Goal: Information Seeking & Learning: Check status

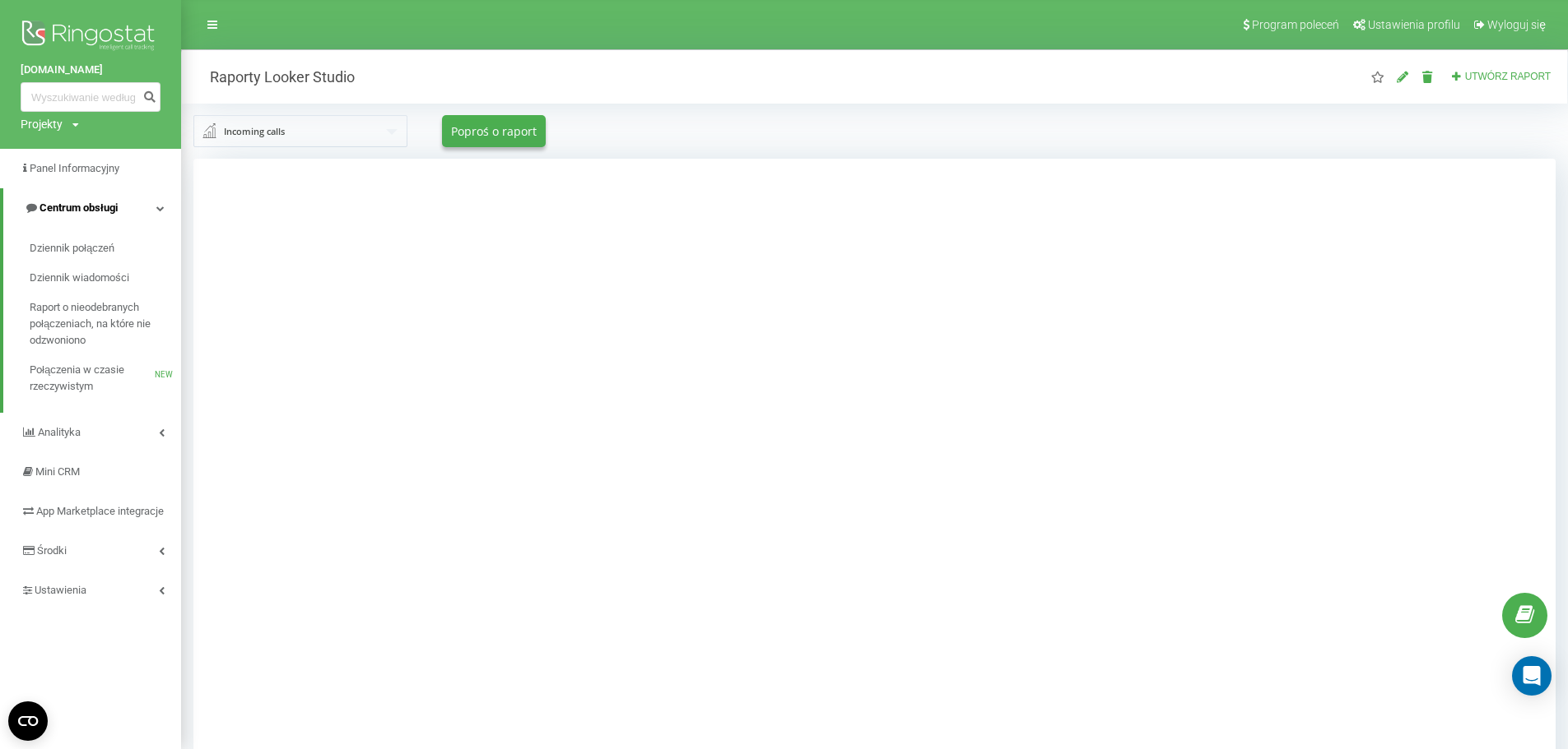
click at [145, 213] on link "Centrum obsługi" at bounding box center [92, 208] width 178 height 40
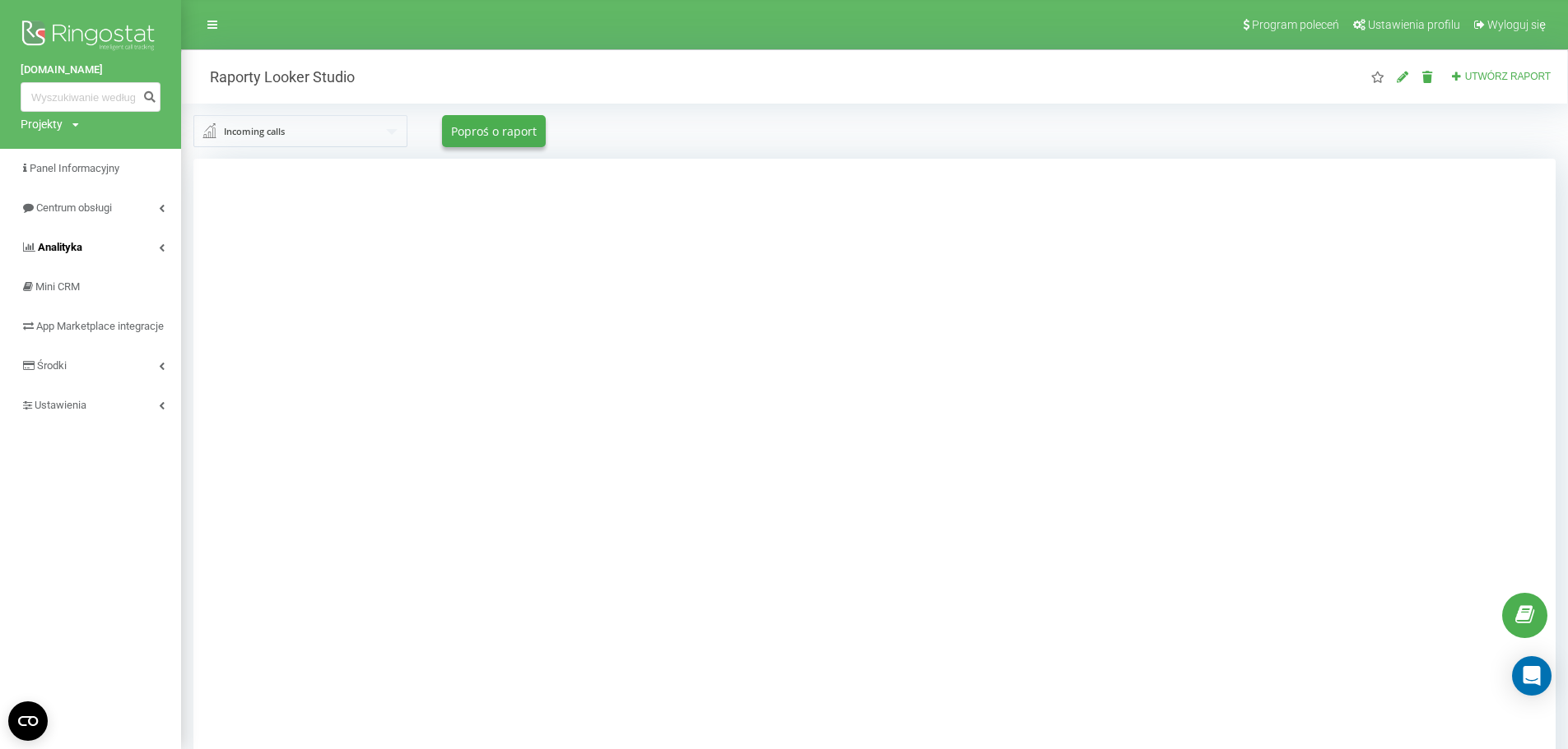
click at [145, 248] on link "Analityka" at bounding box center [90, 248] width 181 height 40
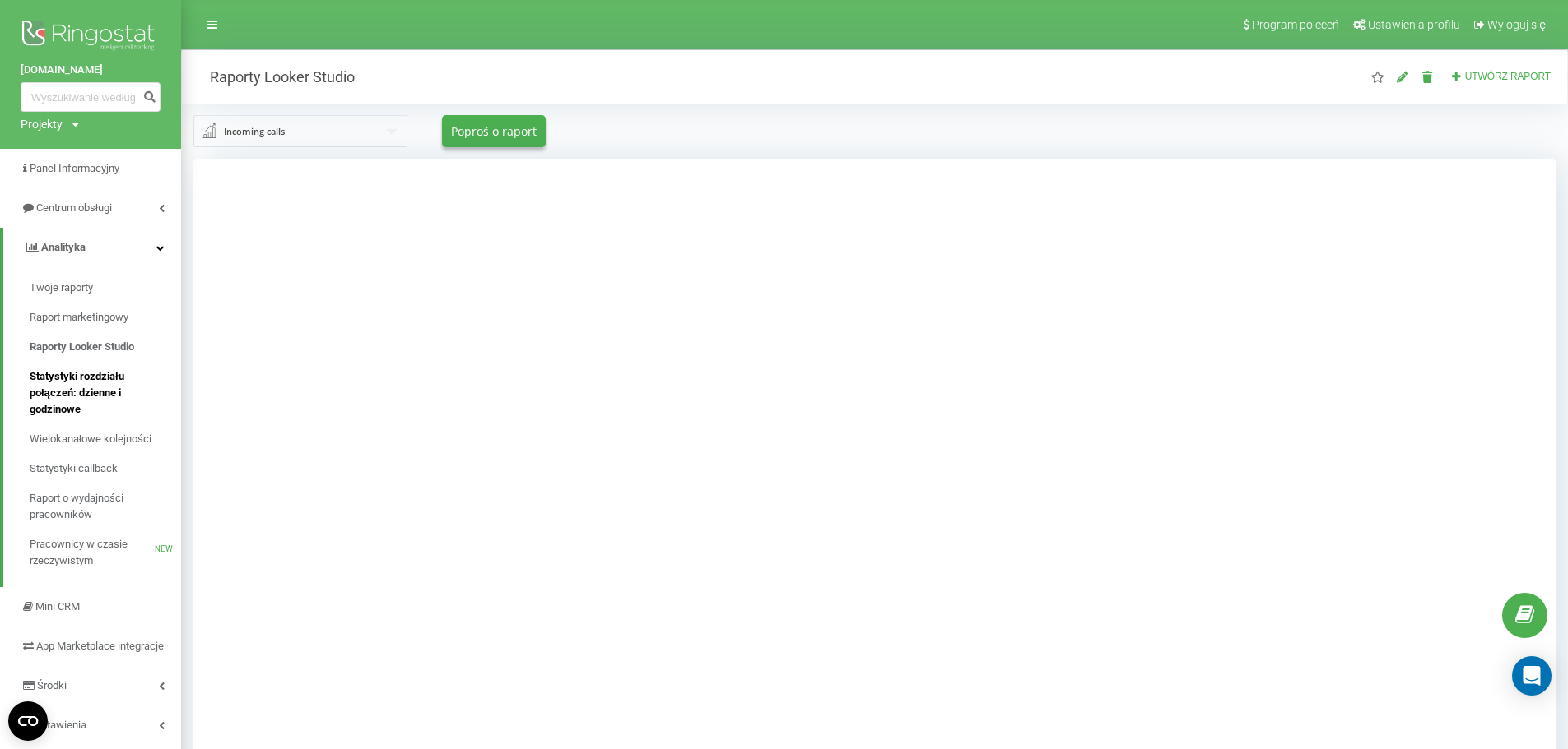
click at [85, 403] on span "Statystyki rozdziału połączeń: dzienne i godzinowe" at bounding box center [101, 393] width 143 height 49
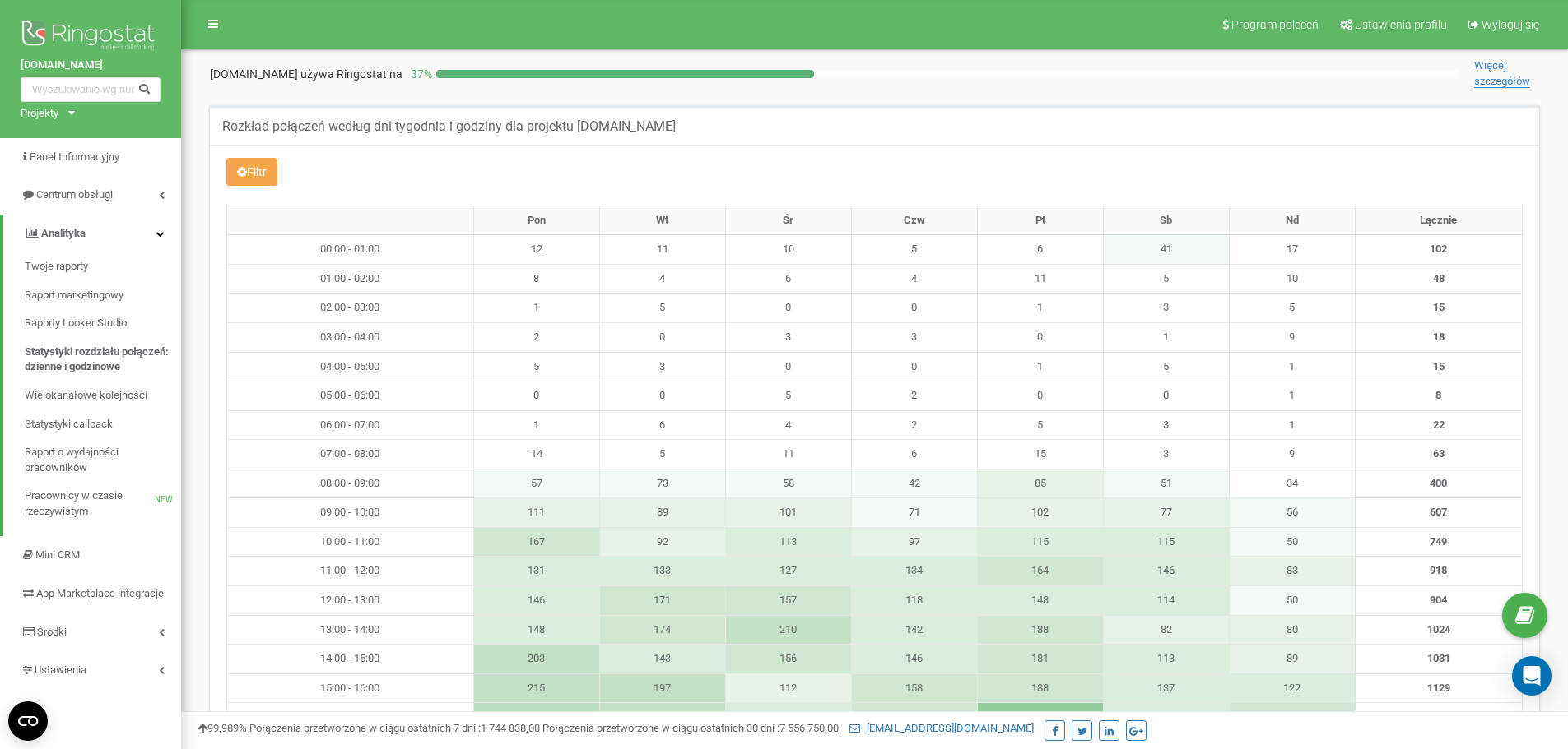
click at [256, 171] on button "Filtr" at bounding box center [252, 172] width 51 height 28
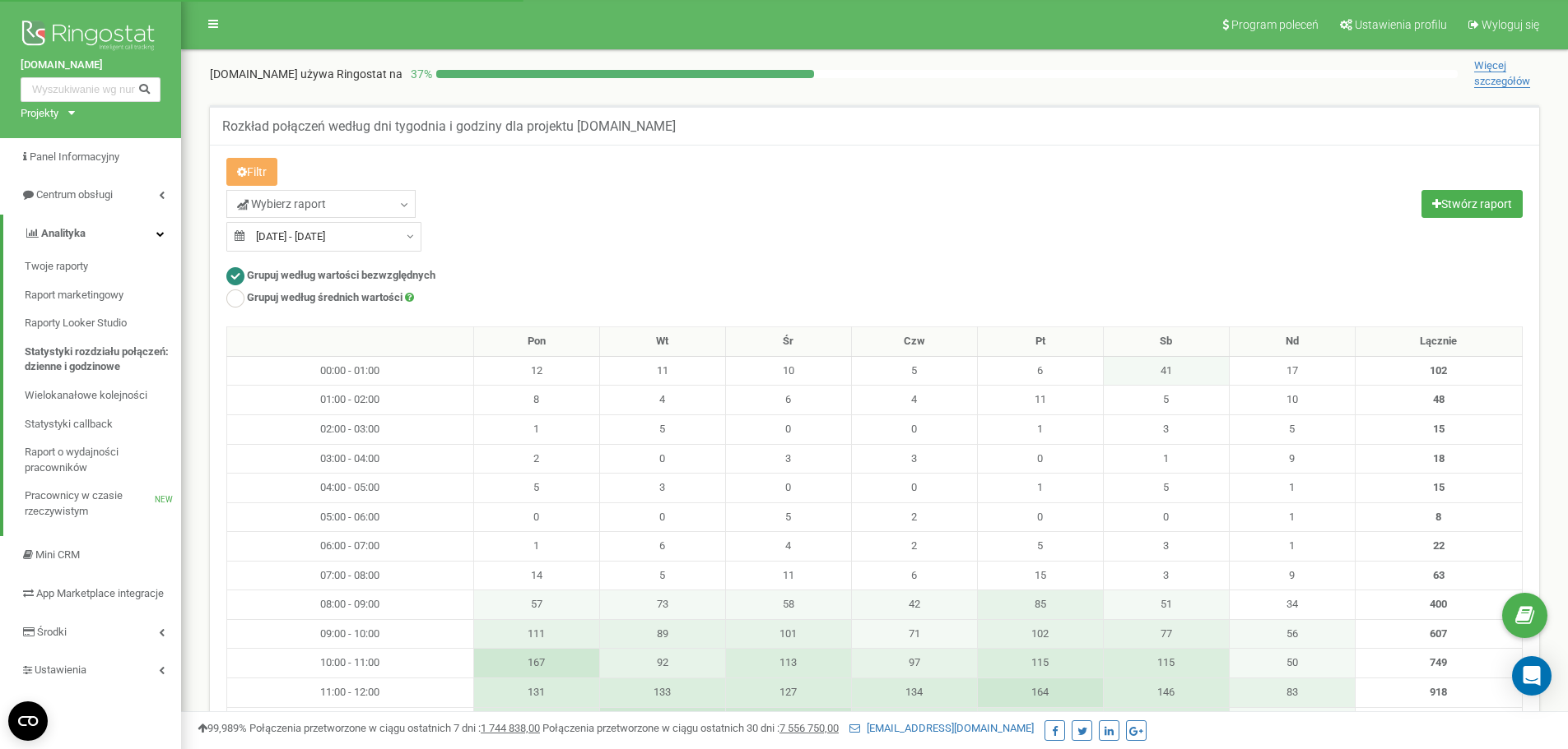
type input "21.07.2025"
type input "[DATE]"
click at [278, 229] on input "21.07.2025 - 20.08.2025" at bounding box center [324, 237] width 195 height 30
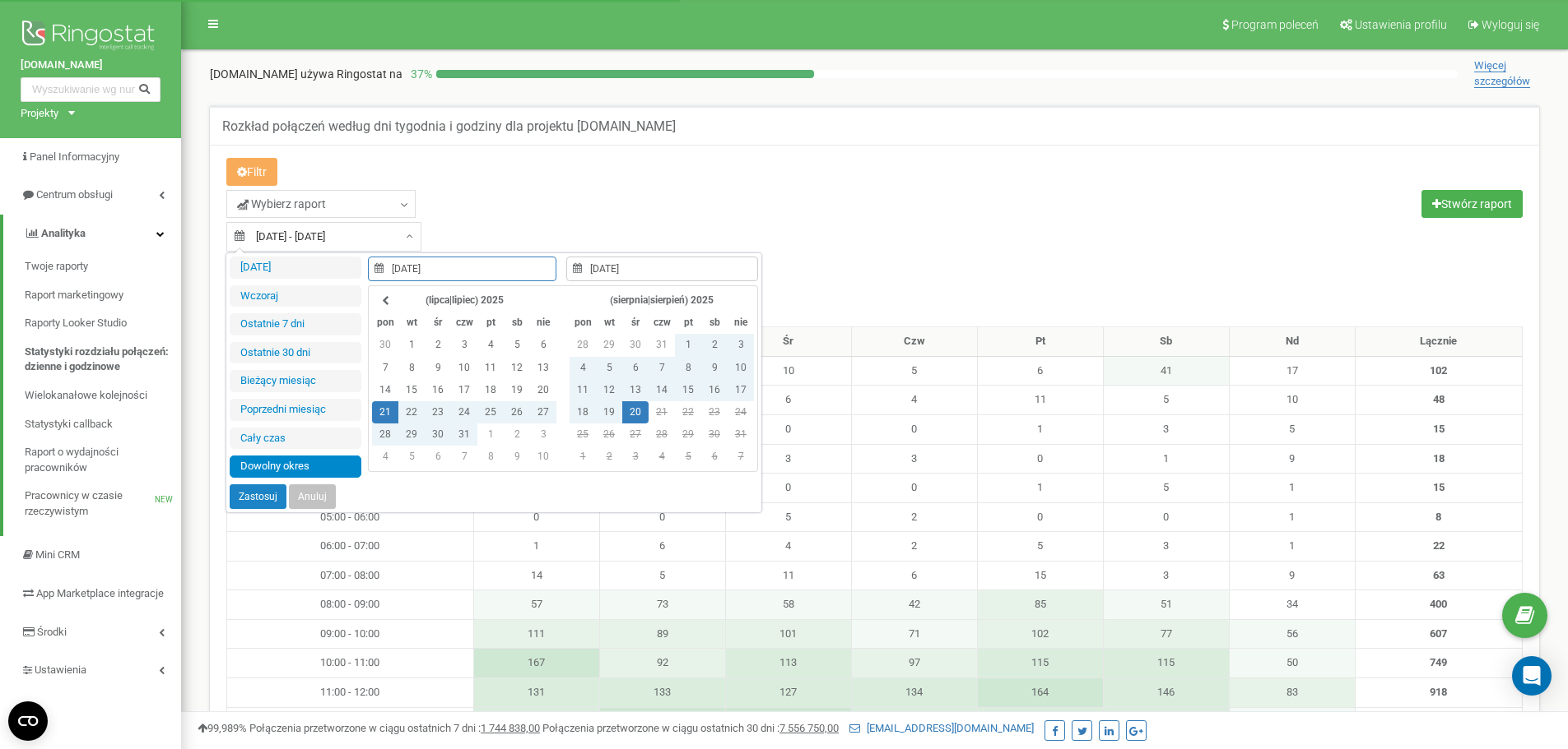
type input "19.08.2025"
type input "21.07.2025"
type input "[DATE]"
click at [635, 409] on td "20" at bounding box center [635, 413] width 26 height 22
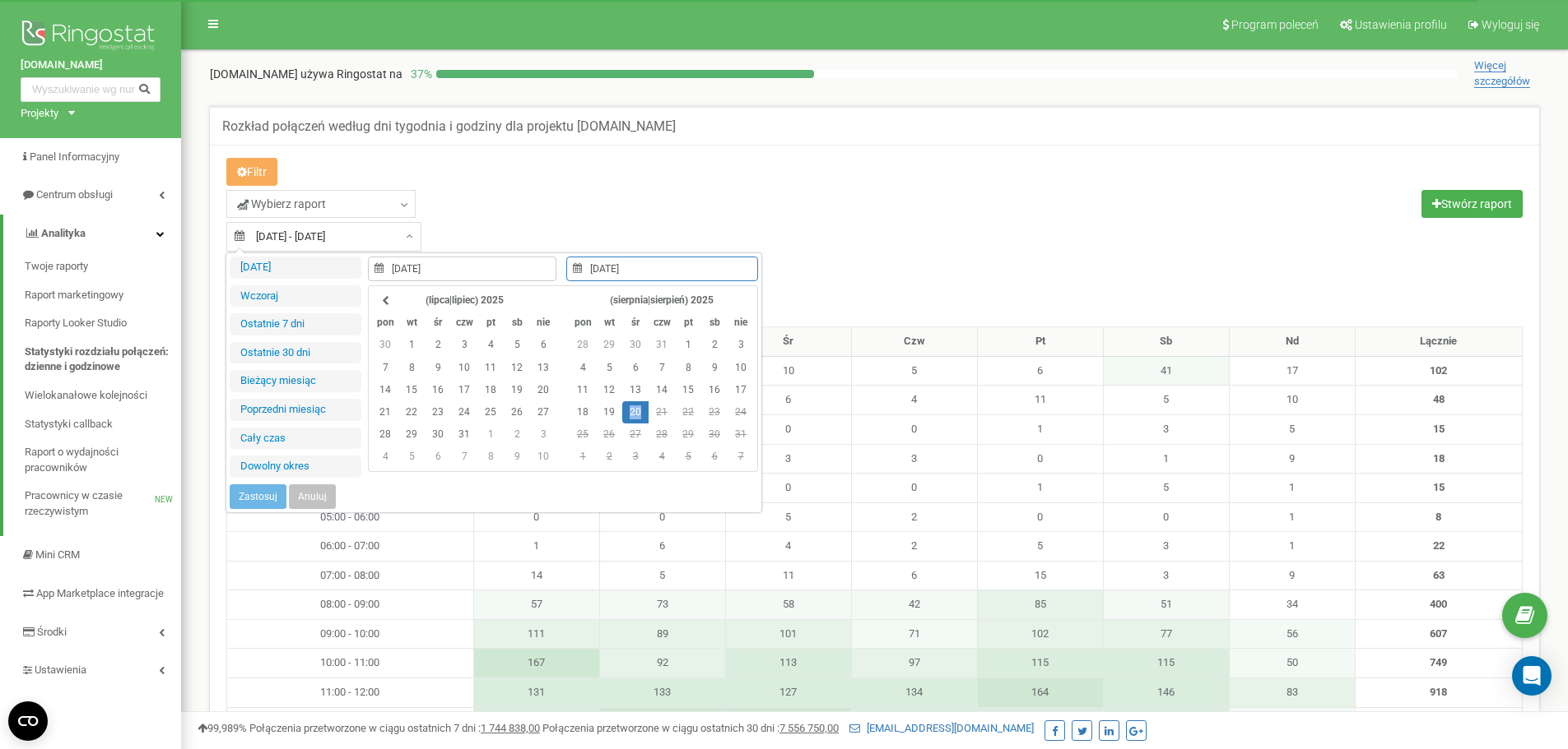
click at [635, 409] on td "20" at bounding box center [635, 413] width 26 height 22
type input "20.08.2025"
click at [266, 500] on button "Zastosuj" at bounding box center [257, 496] width 57 height 25
type input "20.08.2025 - 20.08.2025"
click at [338, 239] on input "20.08.2025 - 20.08.2025" at bounding box center [324, 237] width 195 height 30
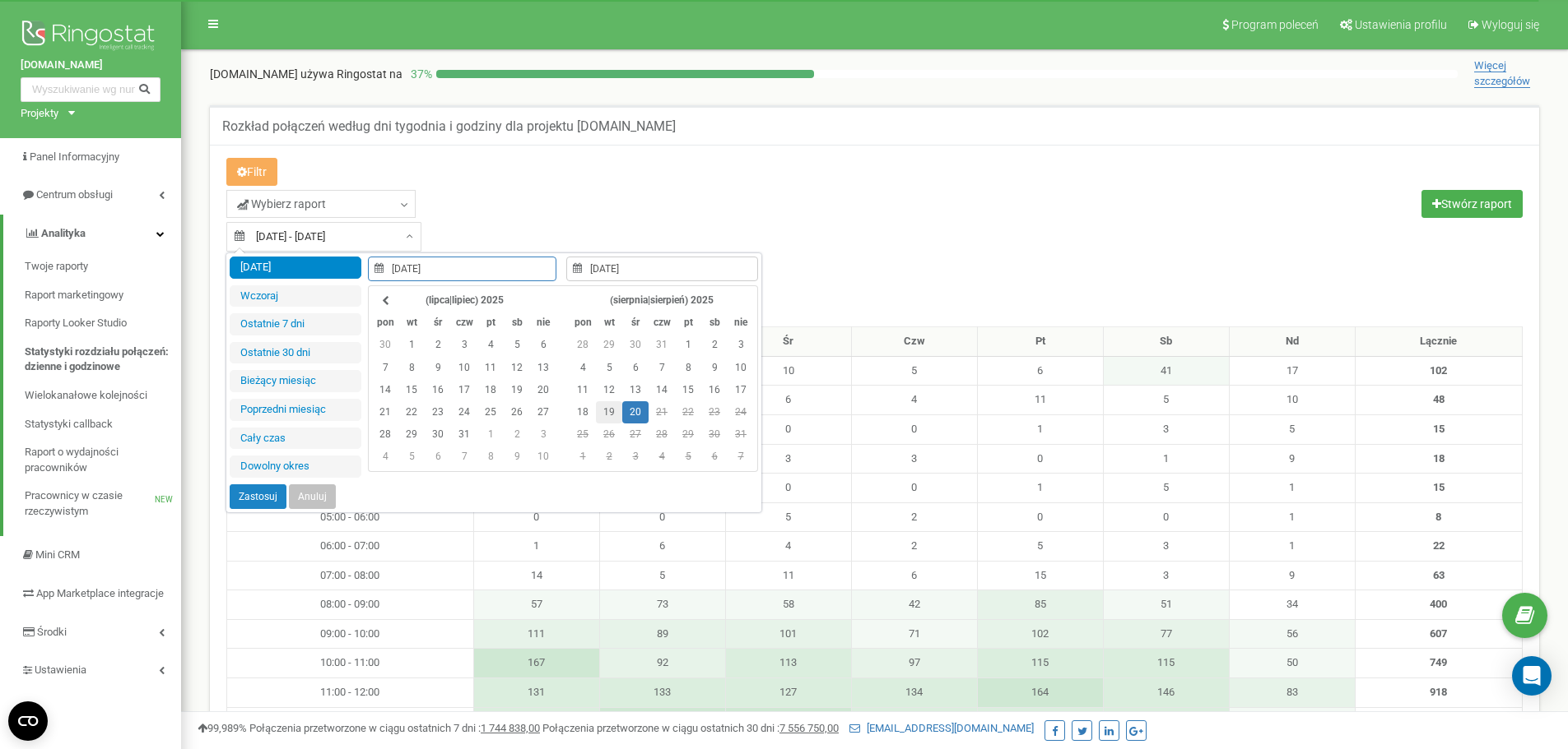
type input "19.08.2025"
click at [611, 409] on td "19" at bounding box center [609, 413] width 26 height 22
type input "19.08.2025"
click at [611, 409] on td "19" at bounding box center [609, 413] width 26 height 22
type input "29.07.2025"
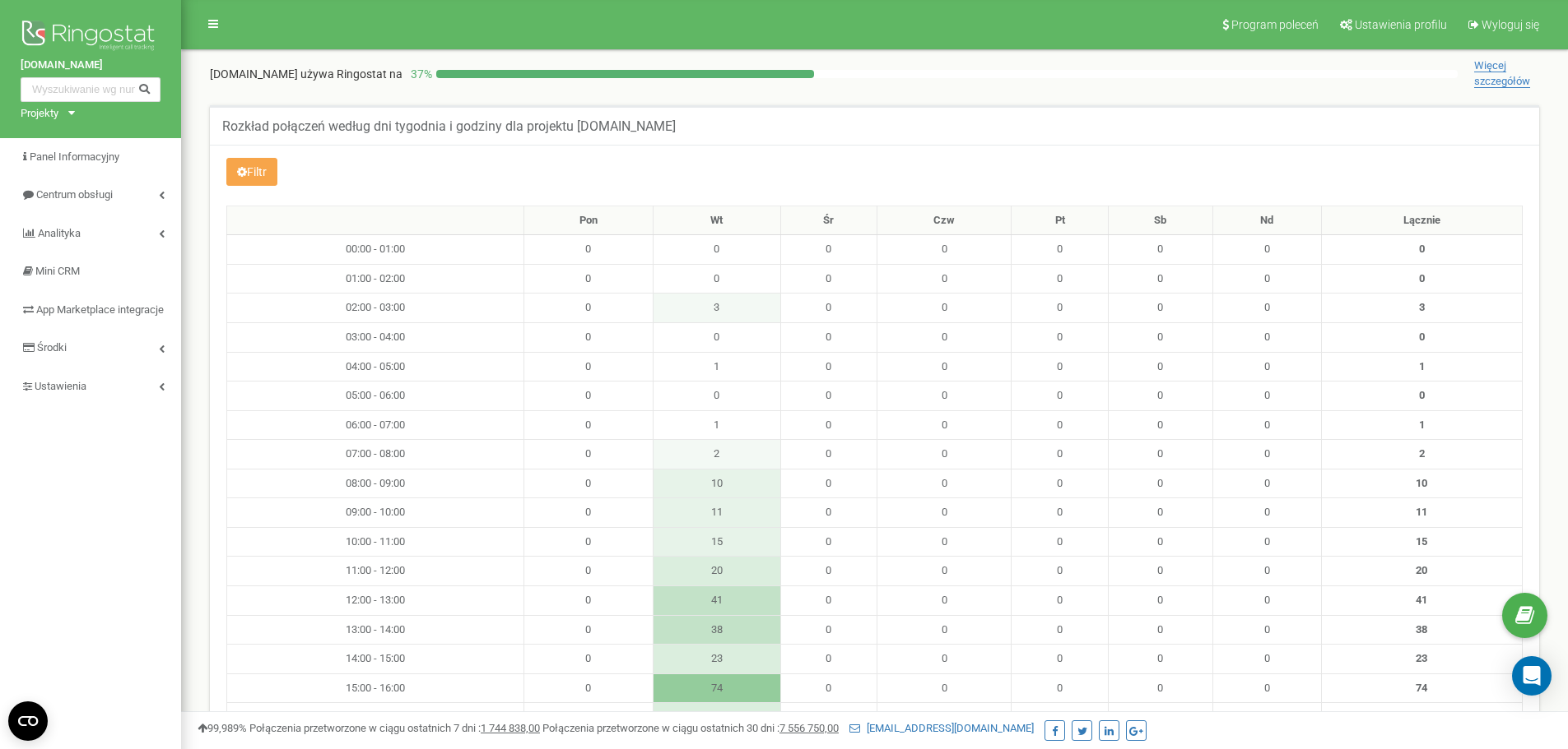
click at [249, 165] on button "Filtr" at bounding box center [252, 172] width 51 height 28
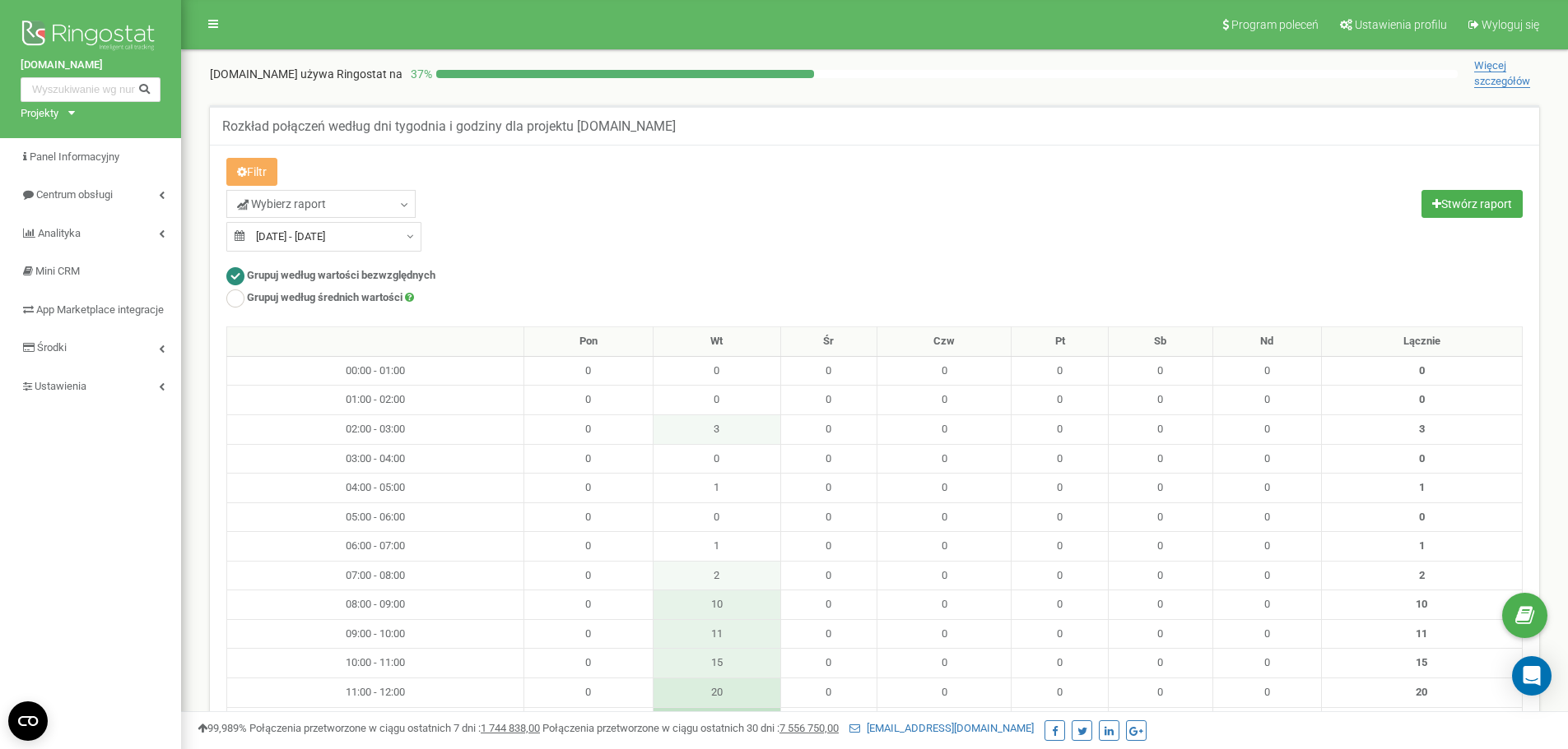
click at [293, 232] on input "19.08.2025 - 19.08.2025" at bounding box center [324, 237] width 195 height 30
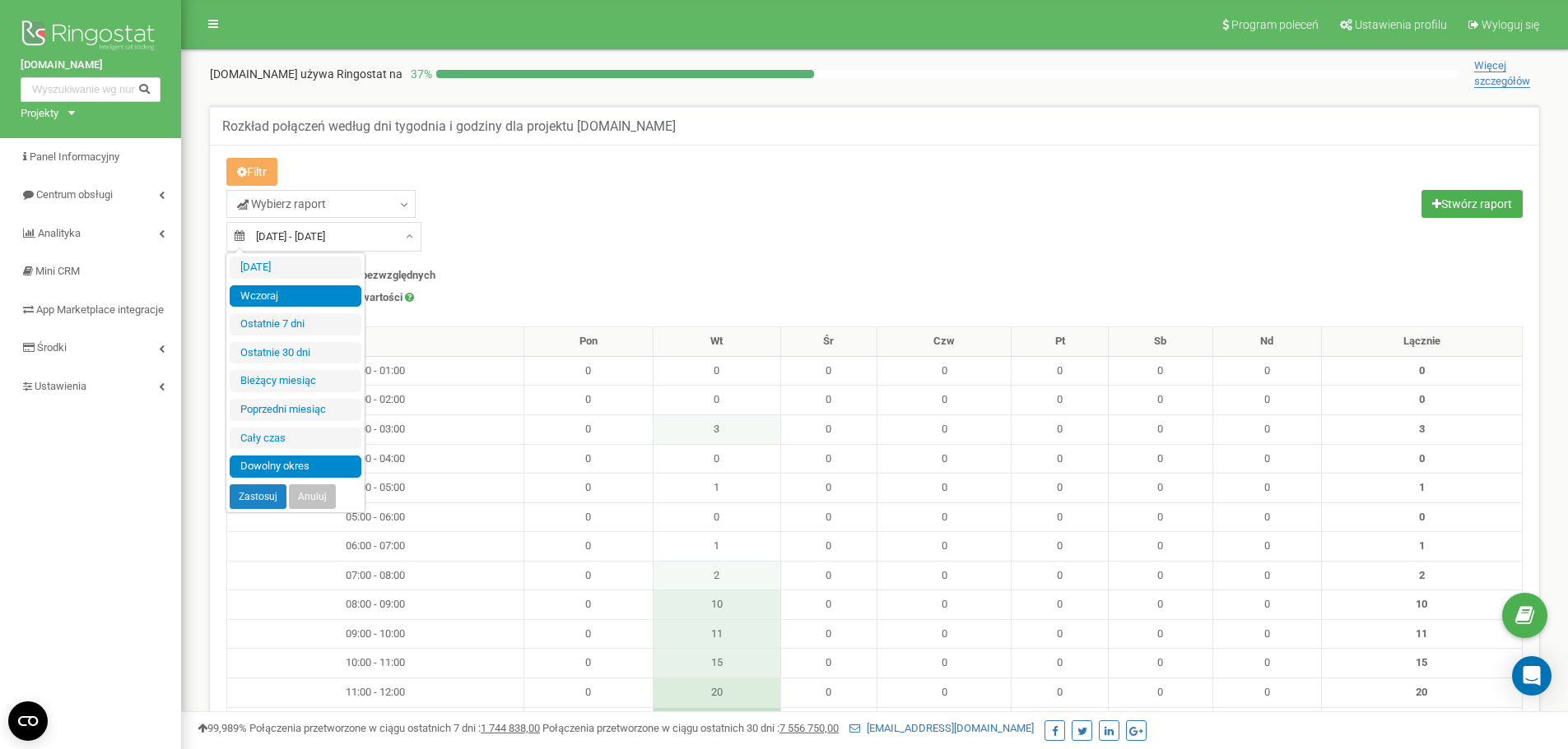
click at [278, 464] on li "Dowolny okres" at bounding box center [295, 467] width 132 height 22
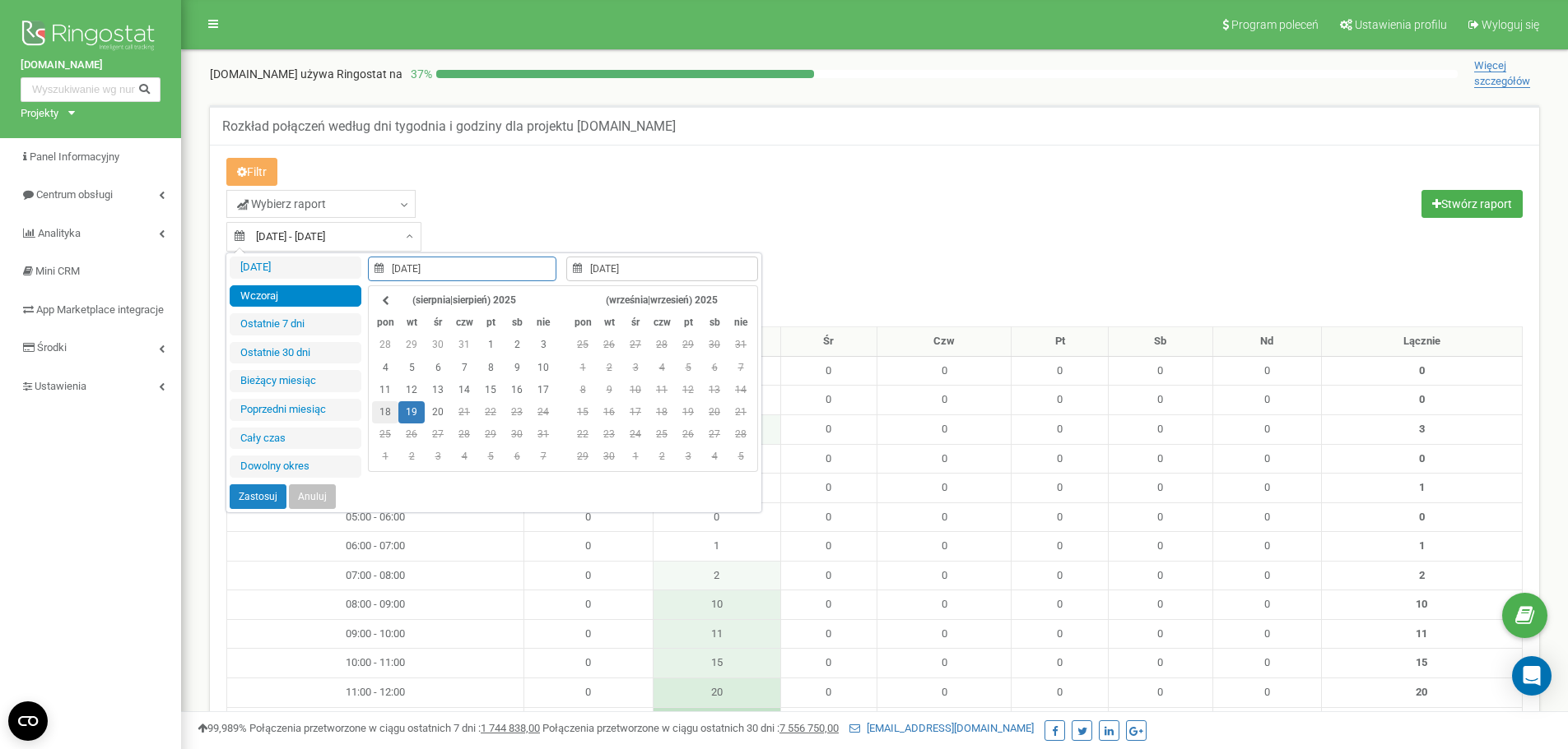
type input "[DATE]"
click at [391, 413] on td "18" at bounding box center [385, 413] width 26 height 22
type input "18.08.2025"
click at [388, 413] on td "18" at bounding box center [385, 413] width 26 height 22
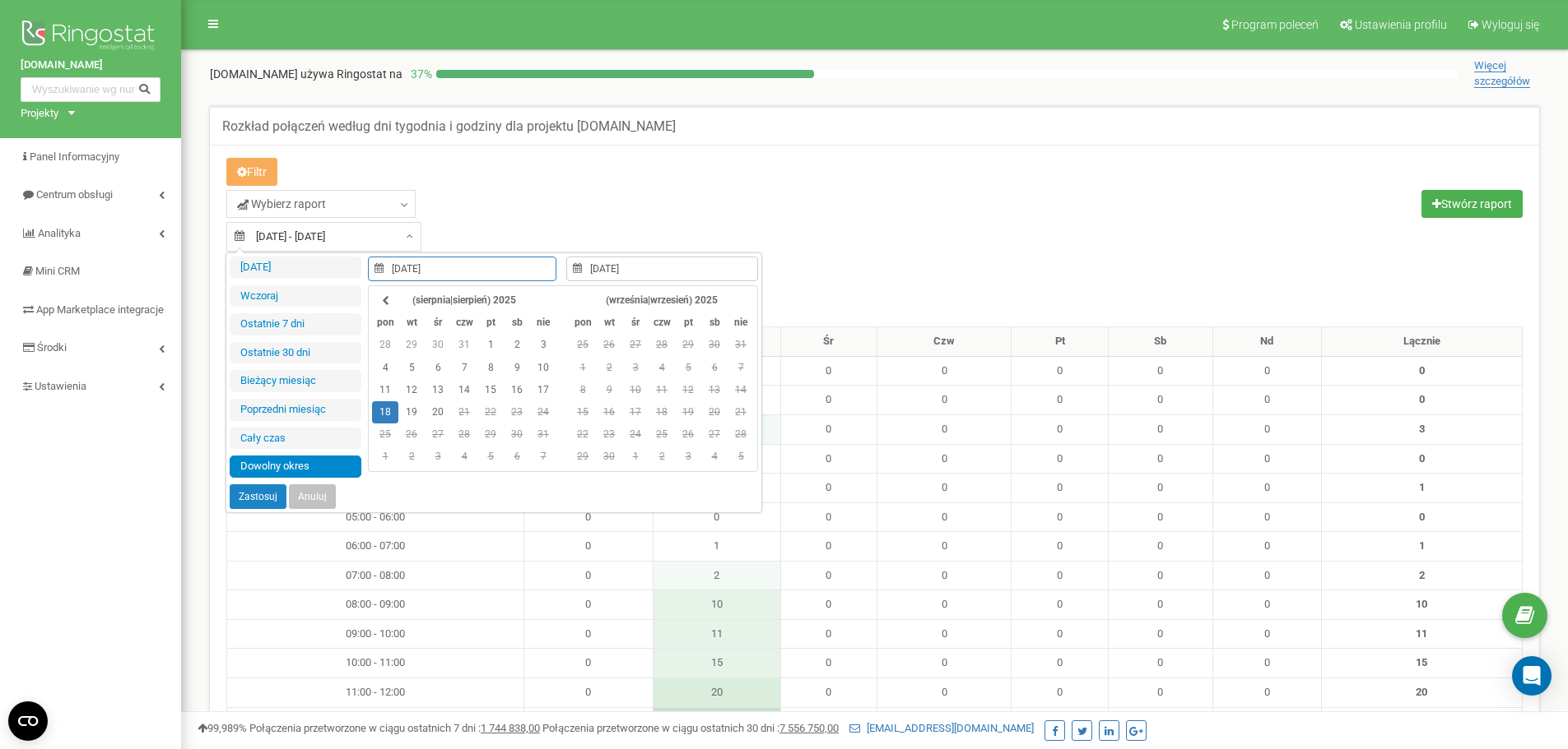
type input "14.06.2024"
type input "[DATE]"
type input "18.08.2025"
click at [266, 496] on button "Zastosuj" at bounding box center [257, 496] width 57 height 25
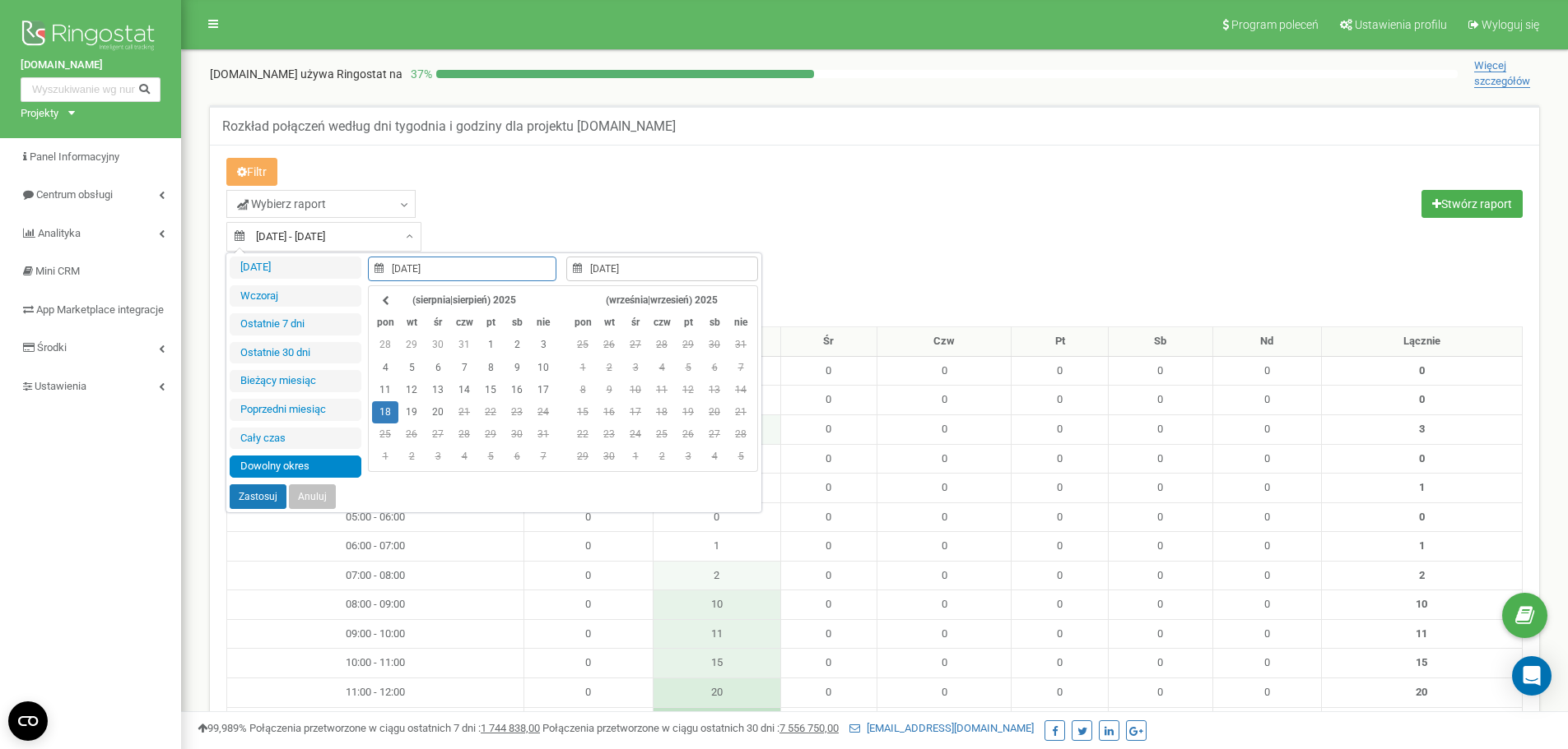
type input "18.08.2025 - 18.08.2025"
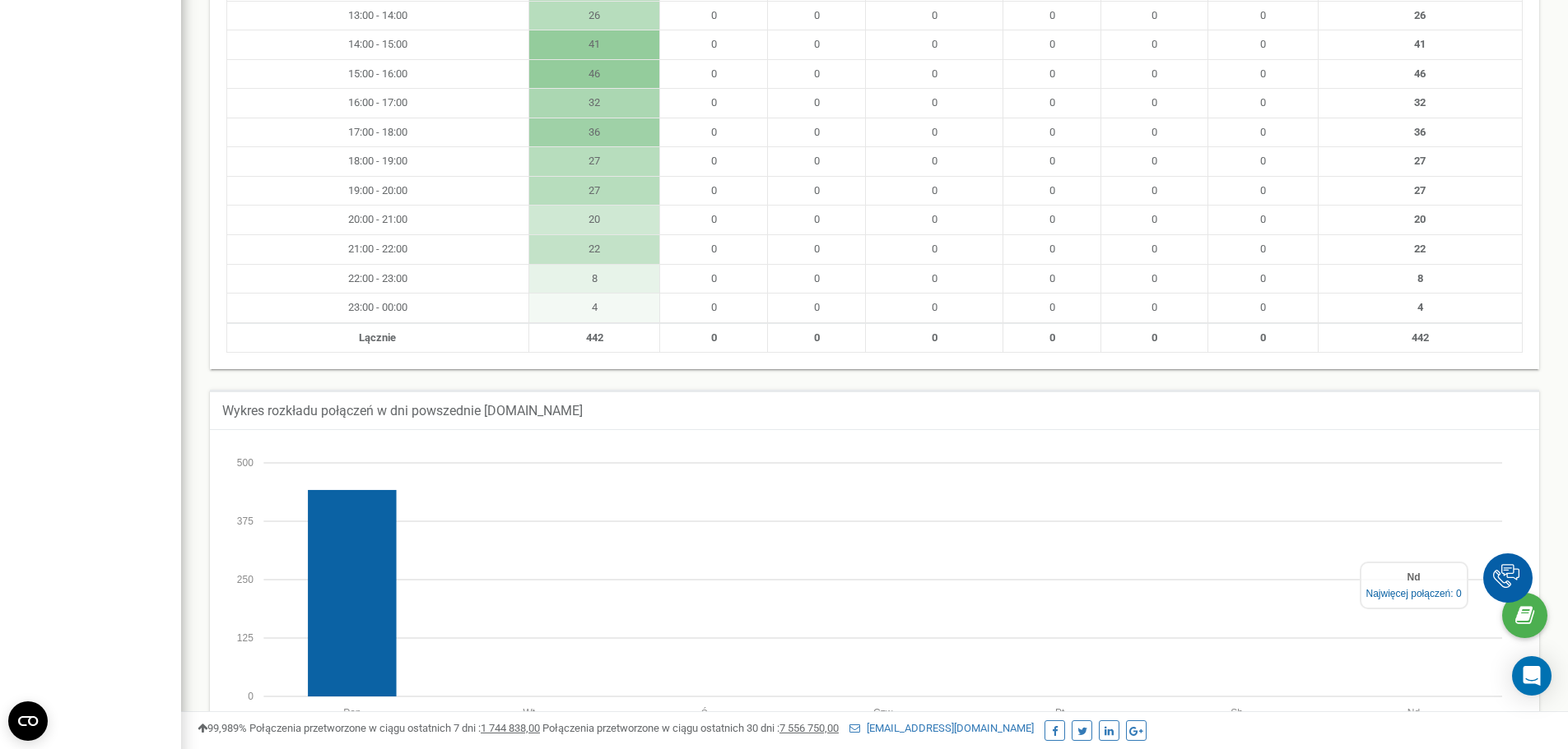
scroll to position [576, 0]
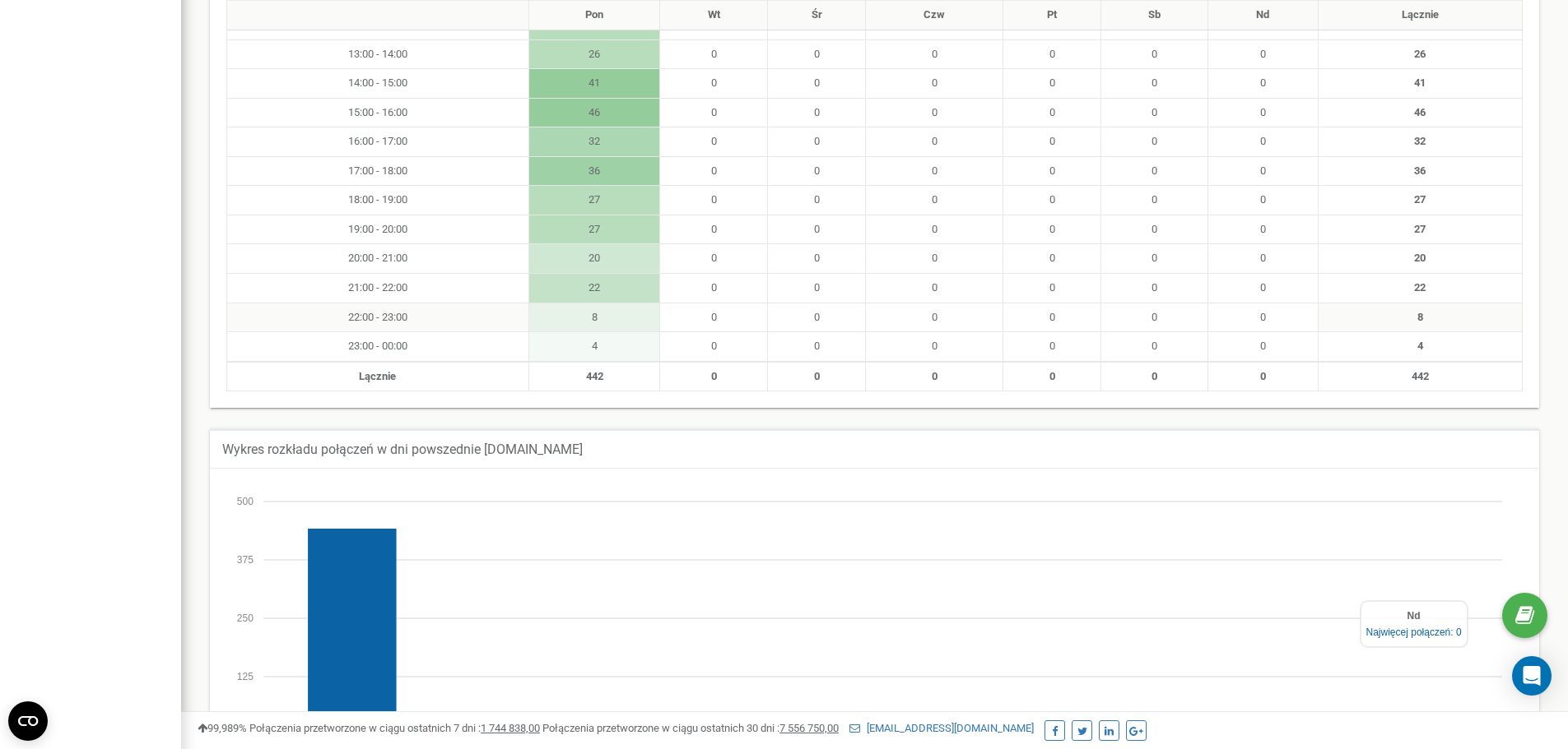
click at [591, 318] on td "8" at bounding box center [595, 317] width 132 height 30
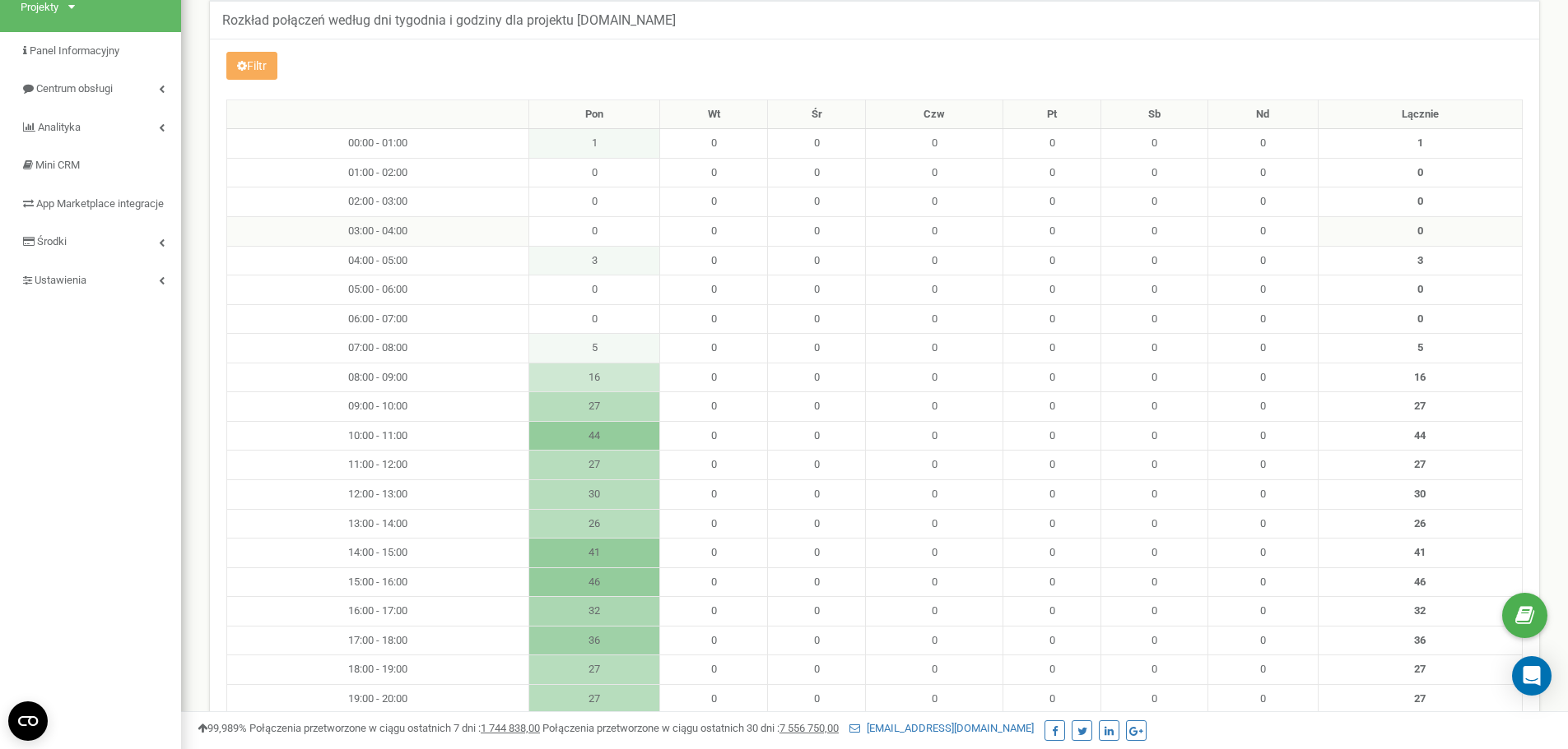
scroll to position [0, 0]
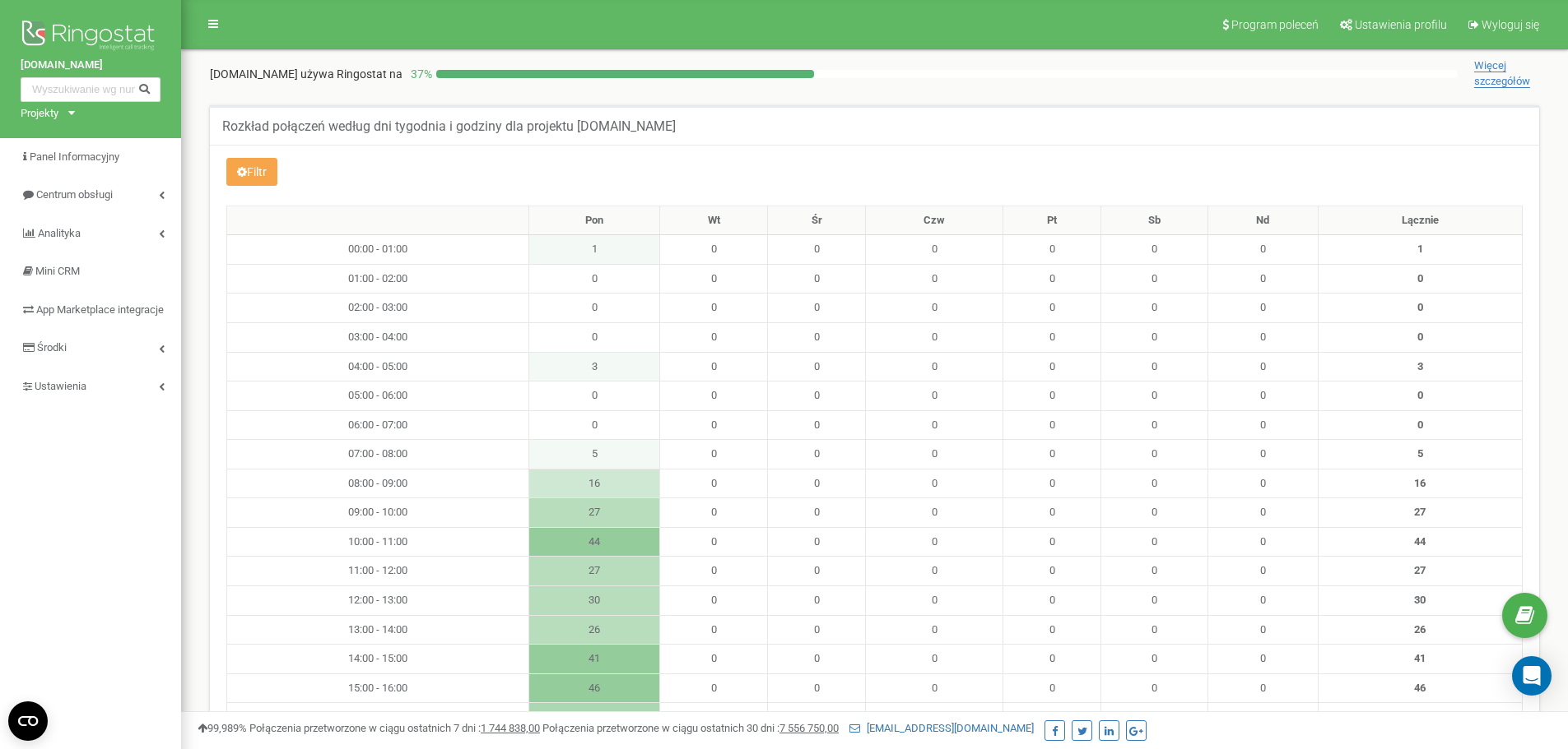
click at [264, 172] on button "Filtr" at bounding box center [252, 172] width 51 height 28
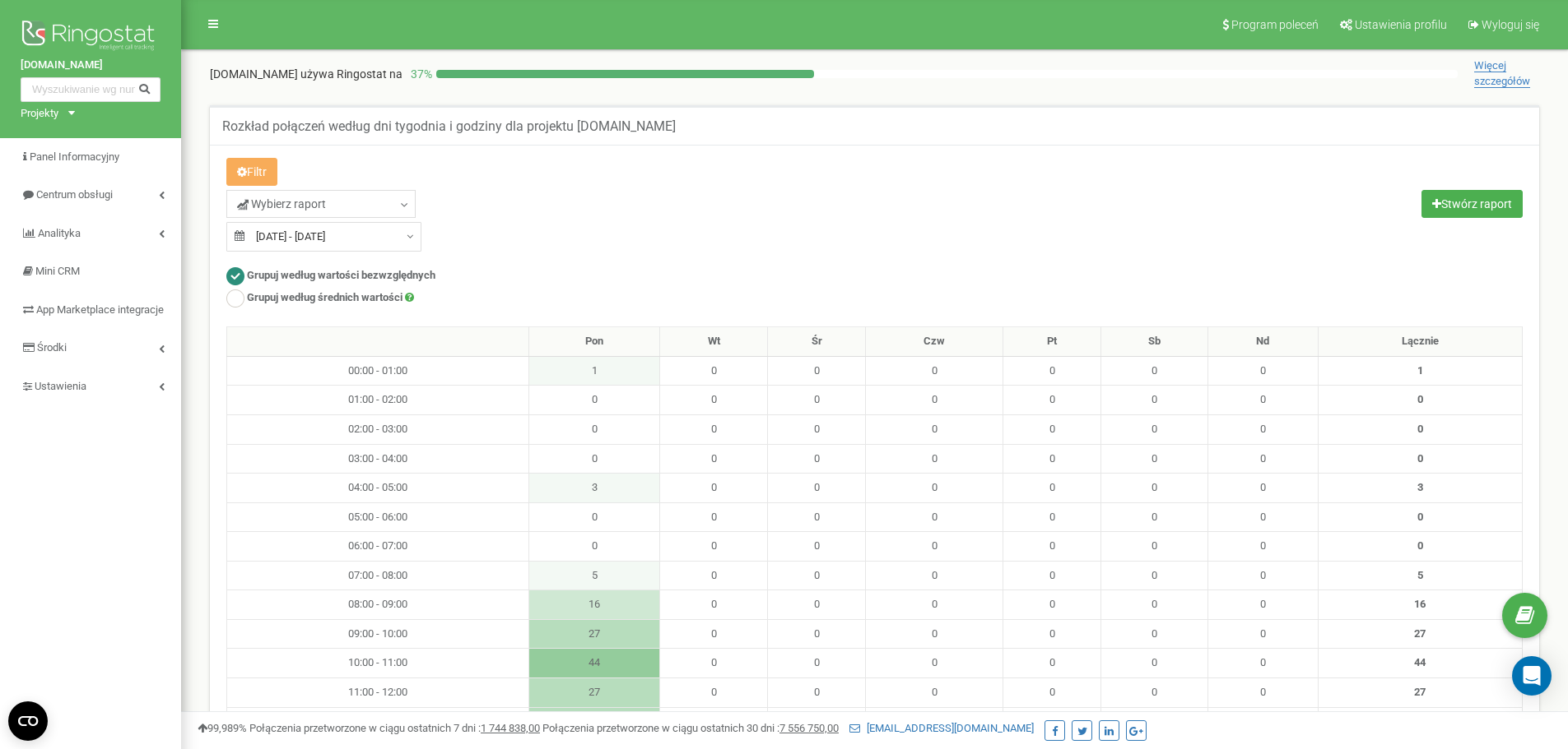
type input "[DATE]"
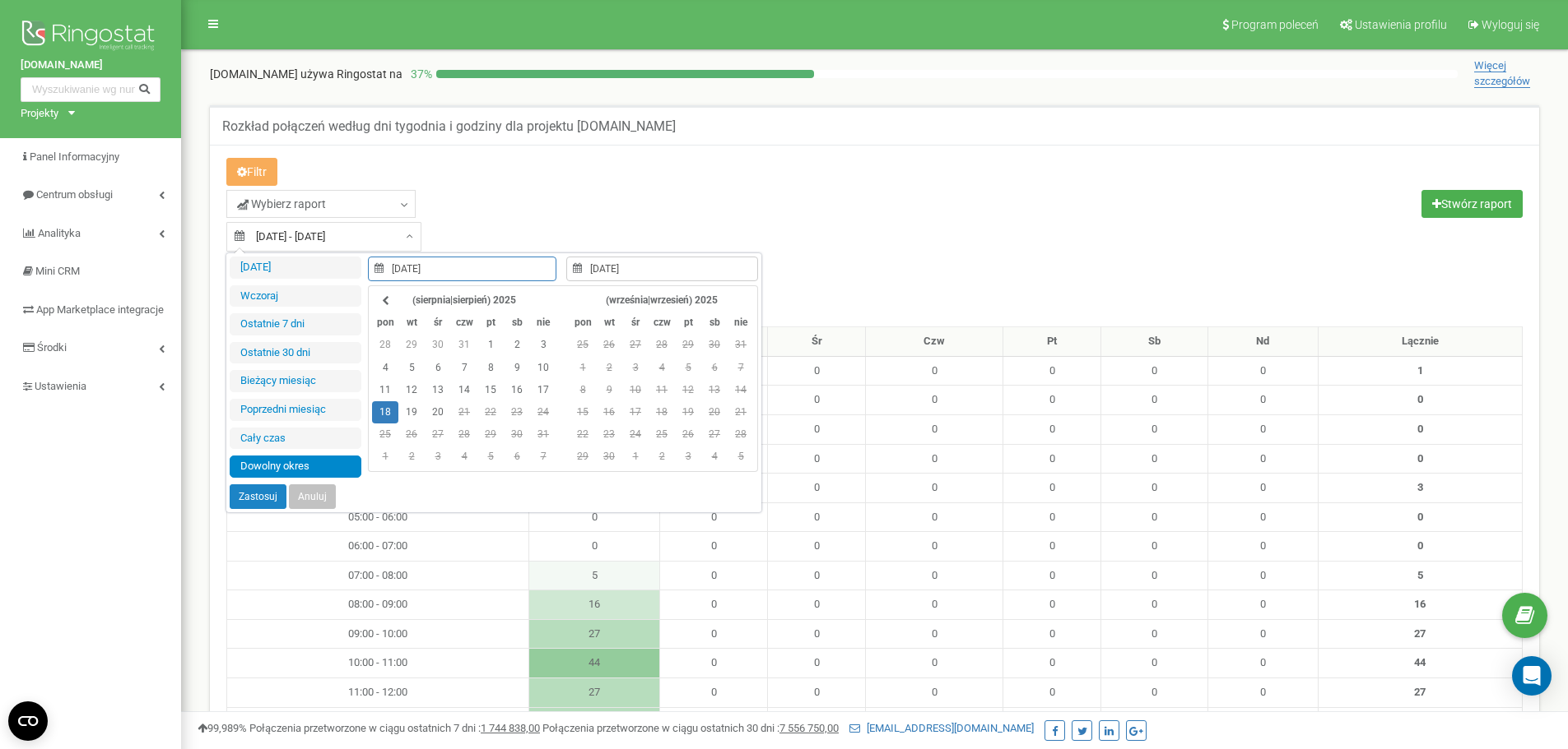
click at [295, 238] on input "18.08.2025 - 18.08.2025" at bounding box center [324, 237] width 195 height 30
type input "[DATE]"
type input "19.08.2025"
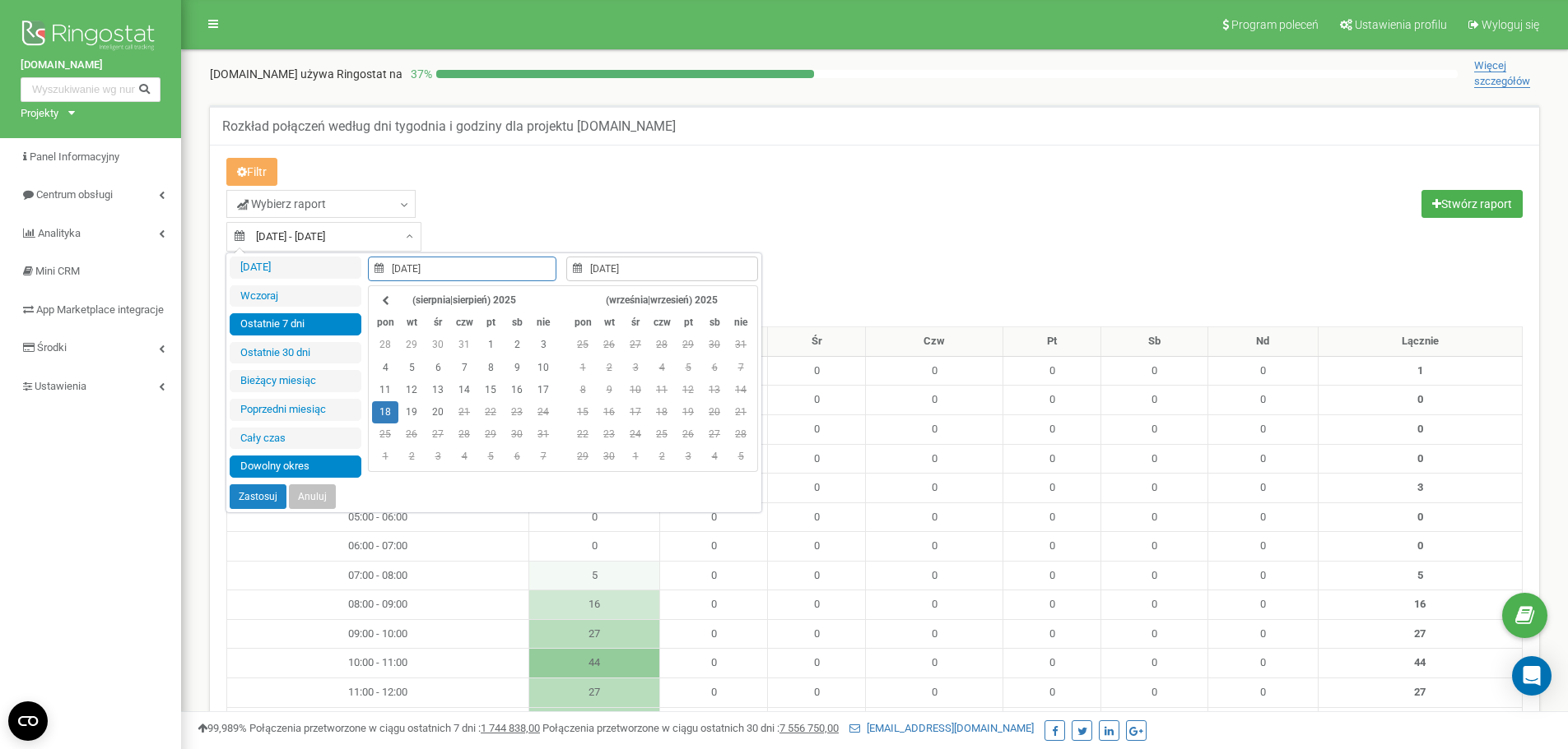
type input "14.08.2025"
type input "[DATE]"
type input "22.07.2025"
type input "[DATE]"
type input "18.08.2025"
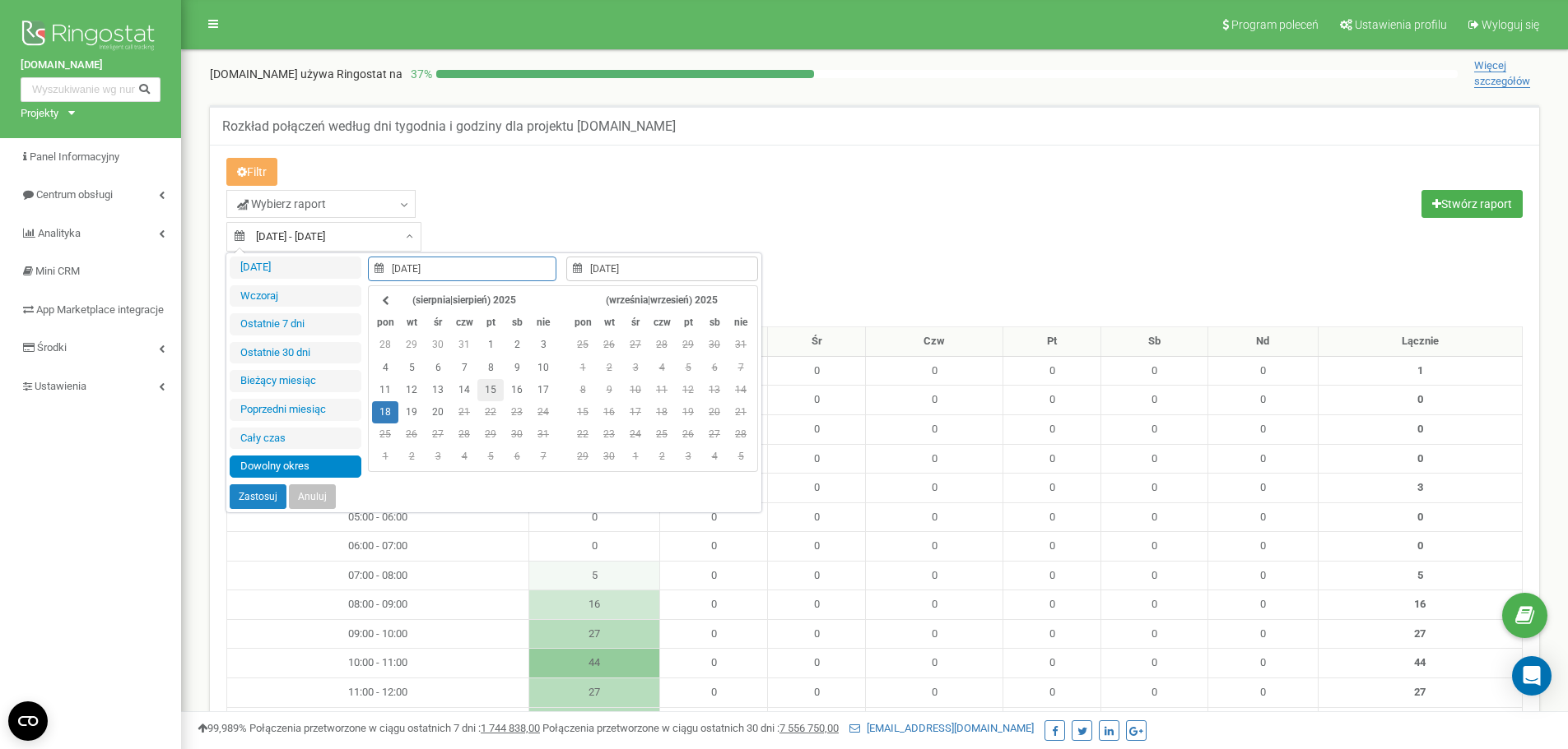
type input "18.08.2025"
type input "[DATE]"
click at [546, 391] on td "17" at bounding box center [543, 391] width 26 height 22
type input "[DATE]"
click at [545, 391] on td "17" at bounding box center [543, 391] width 26 height 22
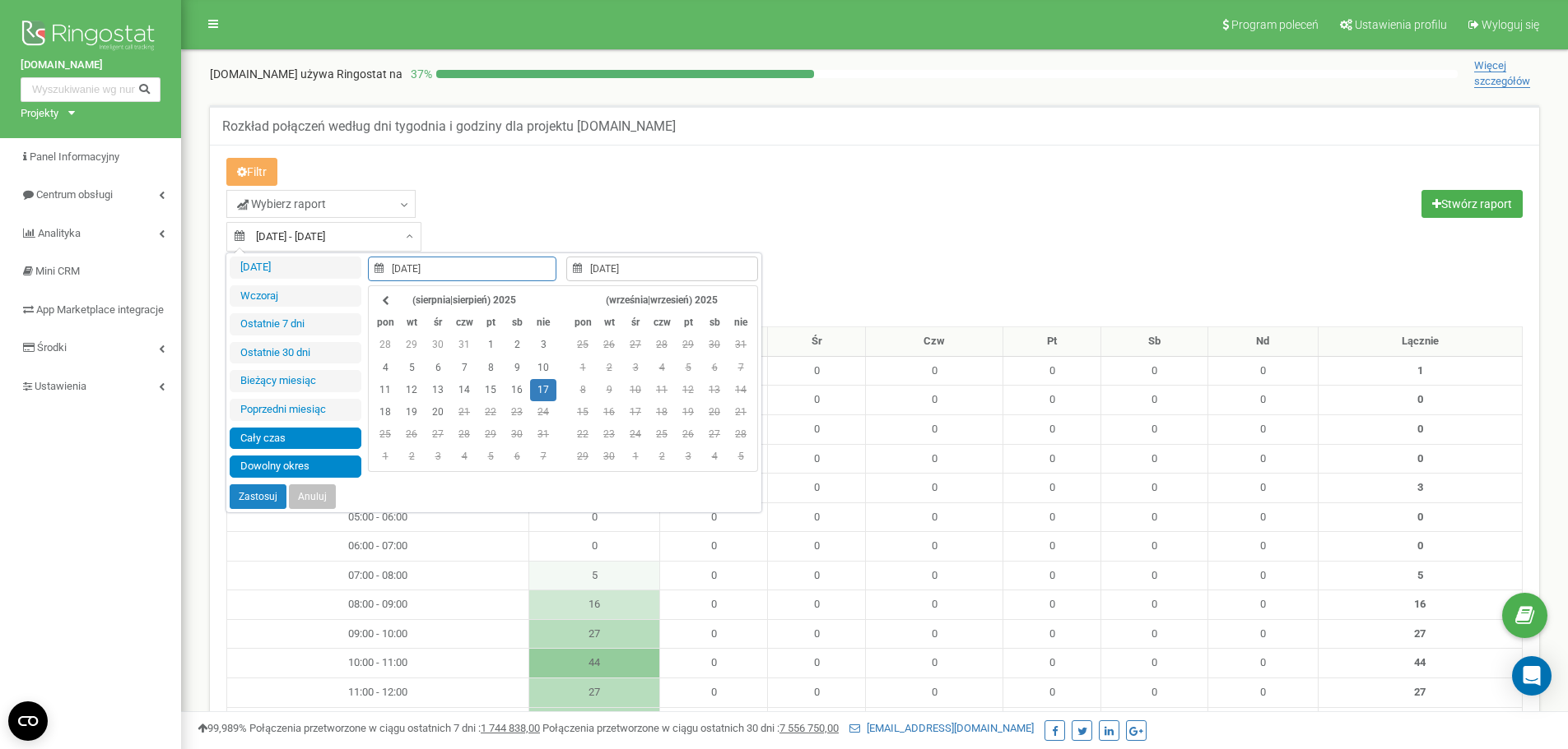
type input "14.06.2024"
type input "[DATE]"
click at [266, 494] on button "Zastosuj" at bounding box center [257, 496] width 57 height 25
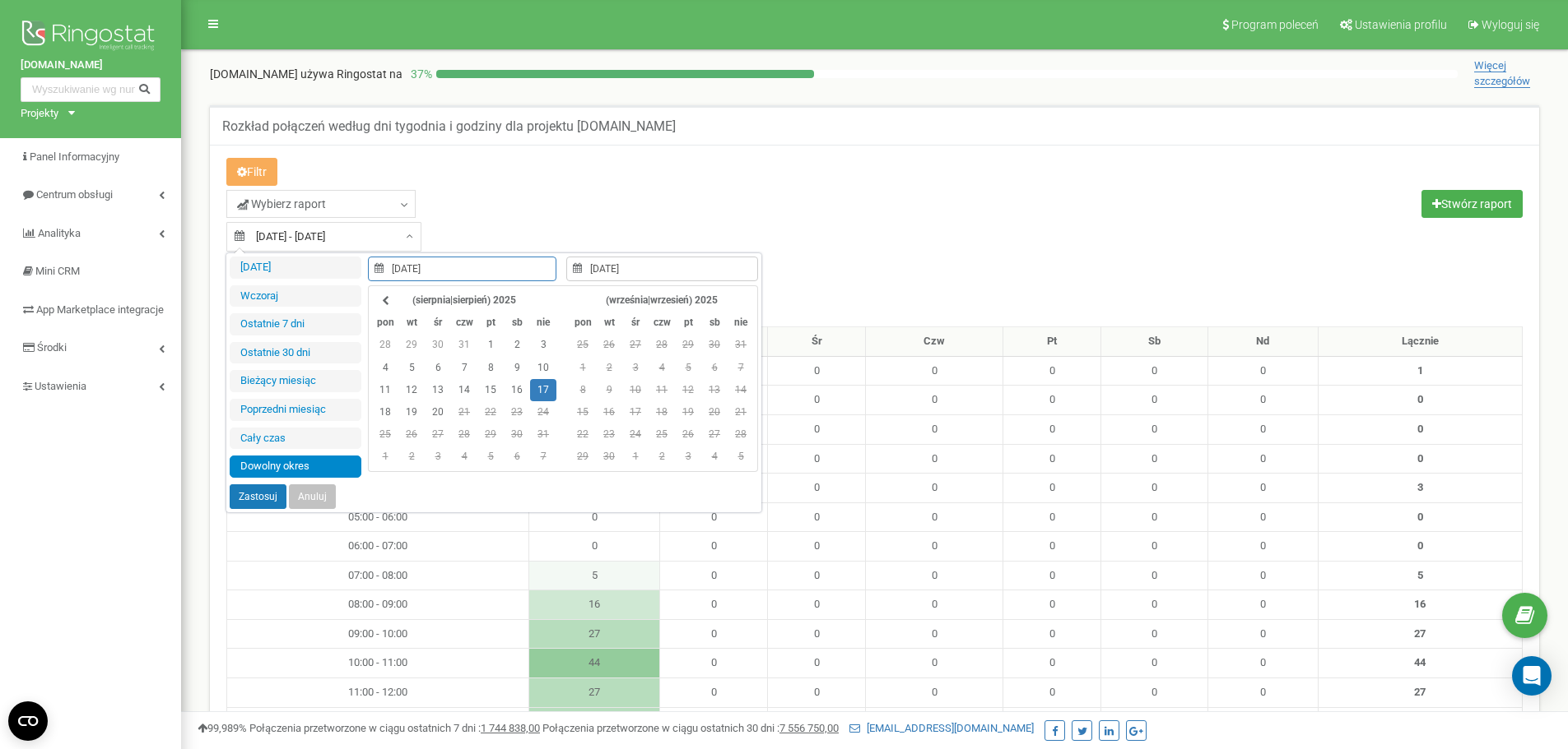
type input "17.08.2025 - 17.08.2025"
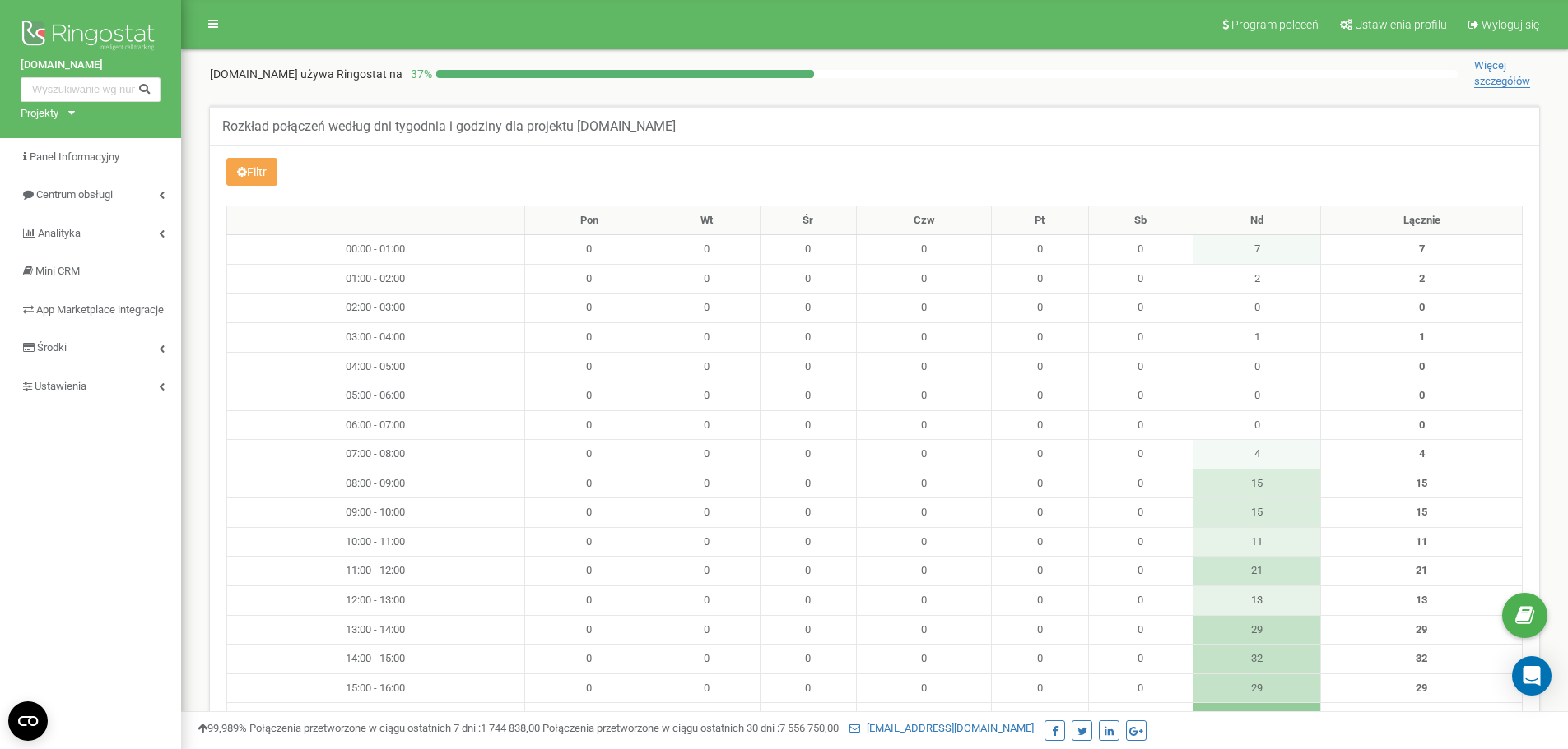
click at [242, 174] on icon at bounding box center [242, 172] width 10 height 12
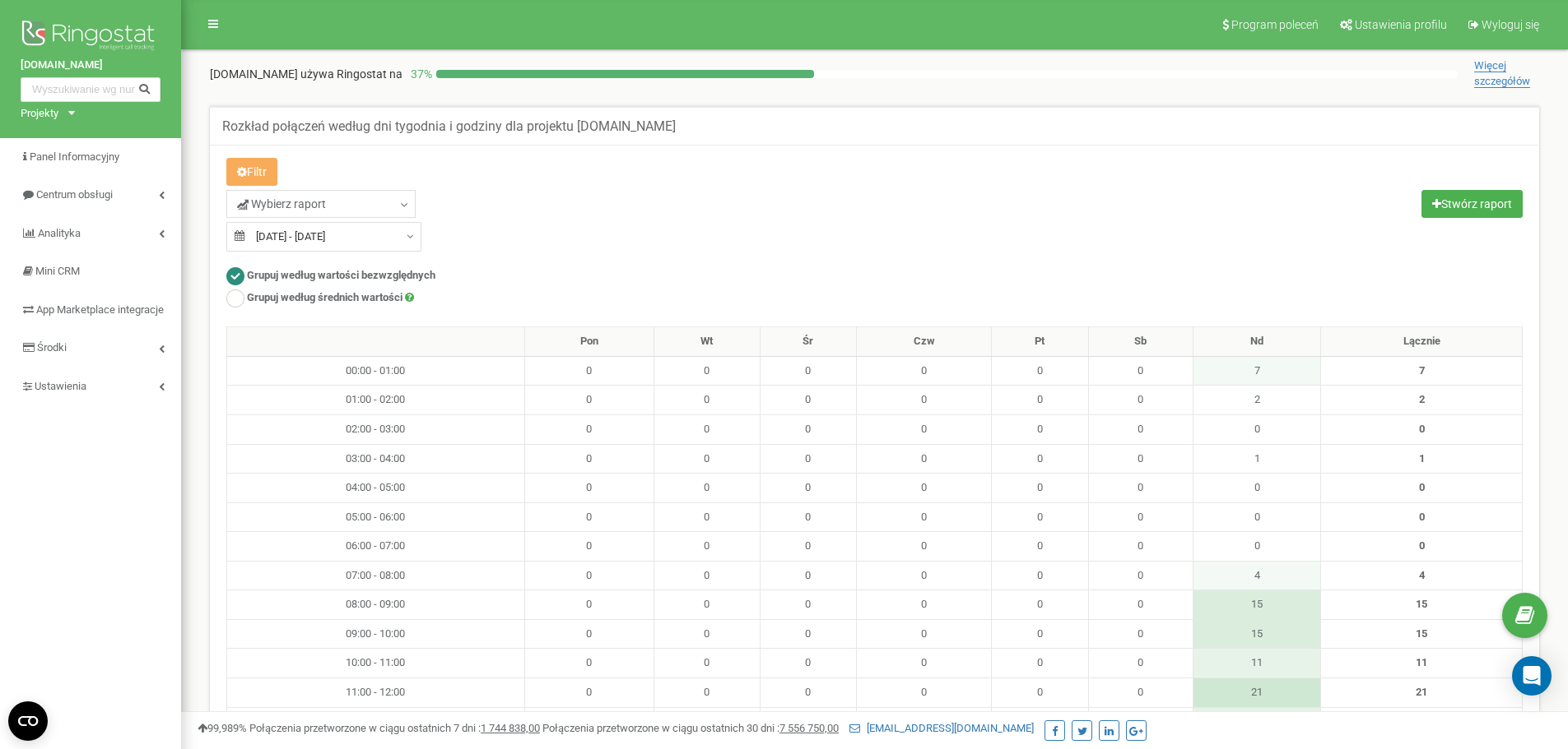
type input "17.08.2025"
click at [326, 239] on input "17.08.2025 - 17.08.2025" at bounding box center [324, 237] width 195 height 30
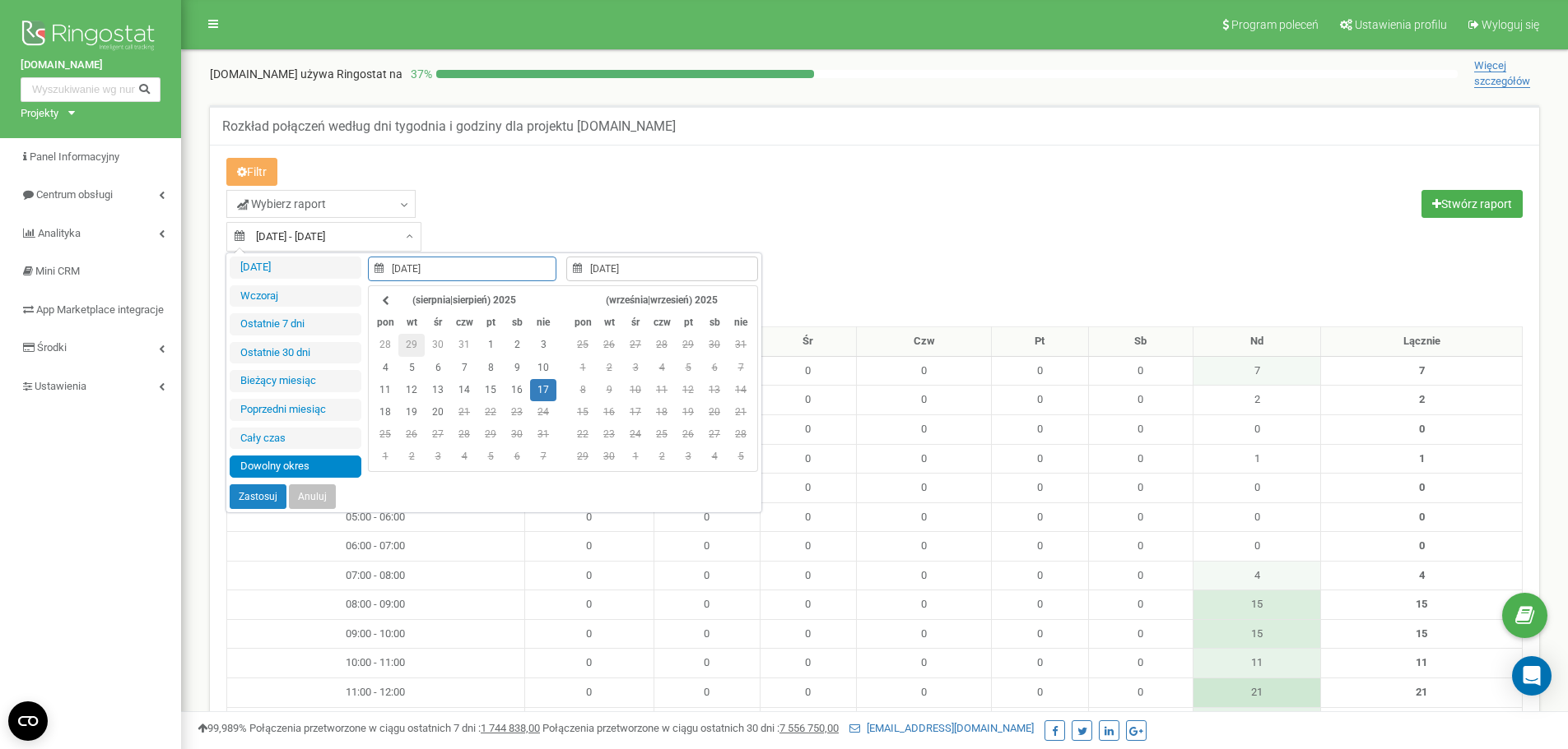
type input "20.08.2025"
type input "17.08.2025"
type input "09.08.2025"
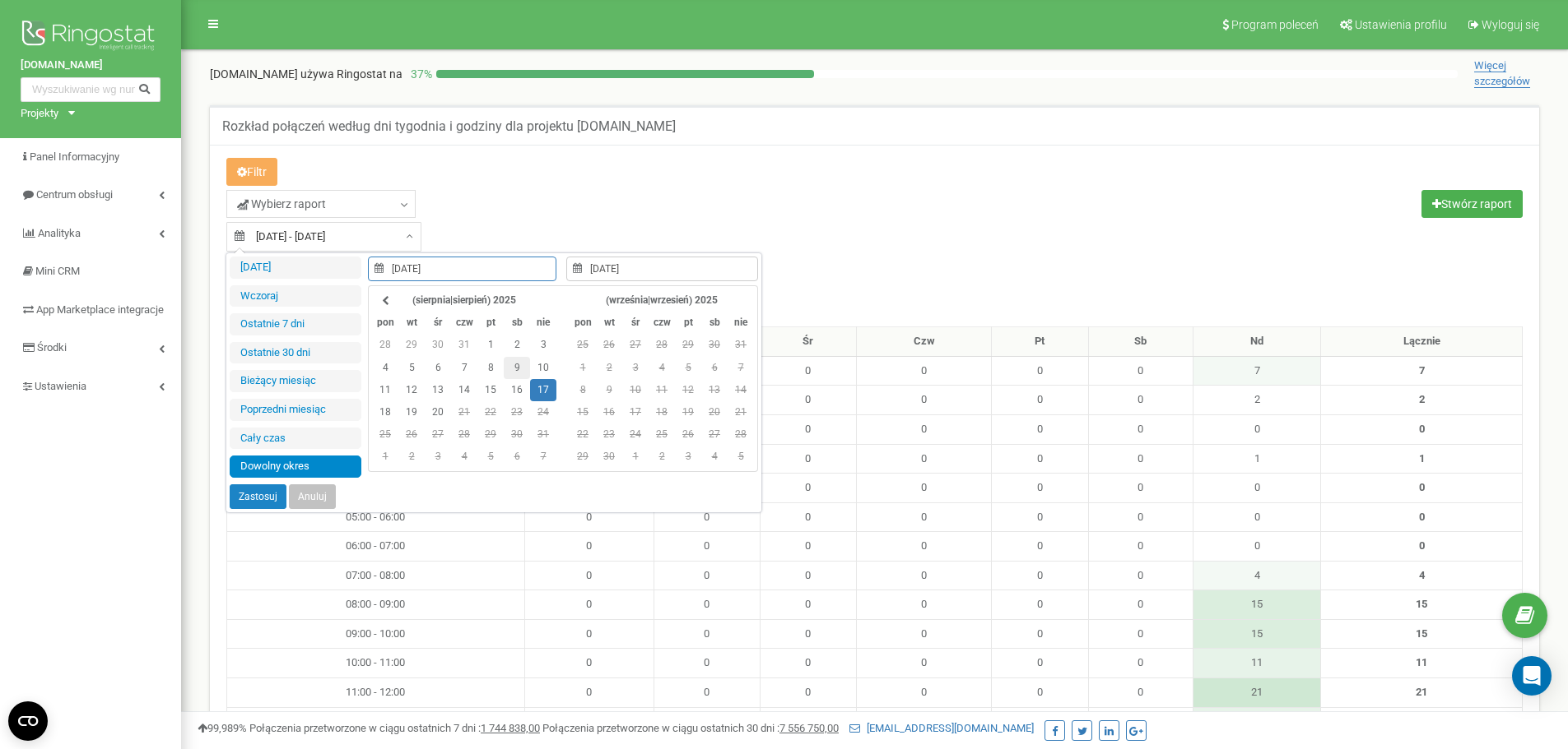
click at [515, 364] on td "9" at bounding box center [517, 368] width 26 height 22
type input "10.08.2025"
click at [538, 366] on td "10" at bounding box center [543, 368] width 26 height 22
type input "09.08.2025"
click at [255, 498] on button "Zastosuj" at bounding box center [257, 496] width 57 height 25
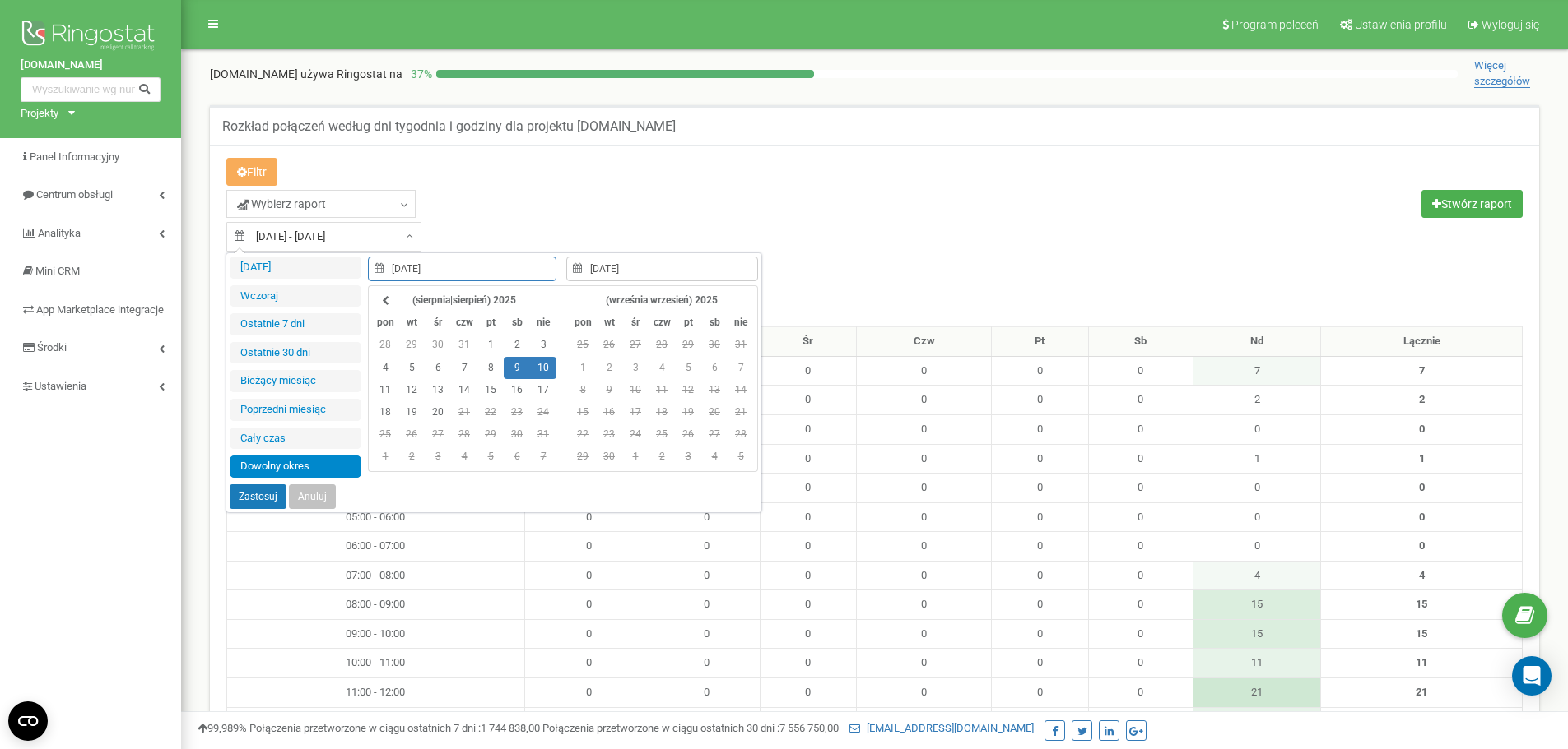
type input "09.08.2025 - 10.08.2025"
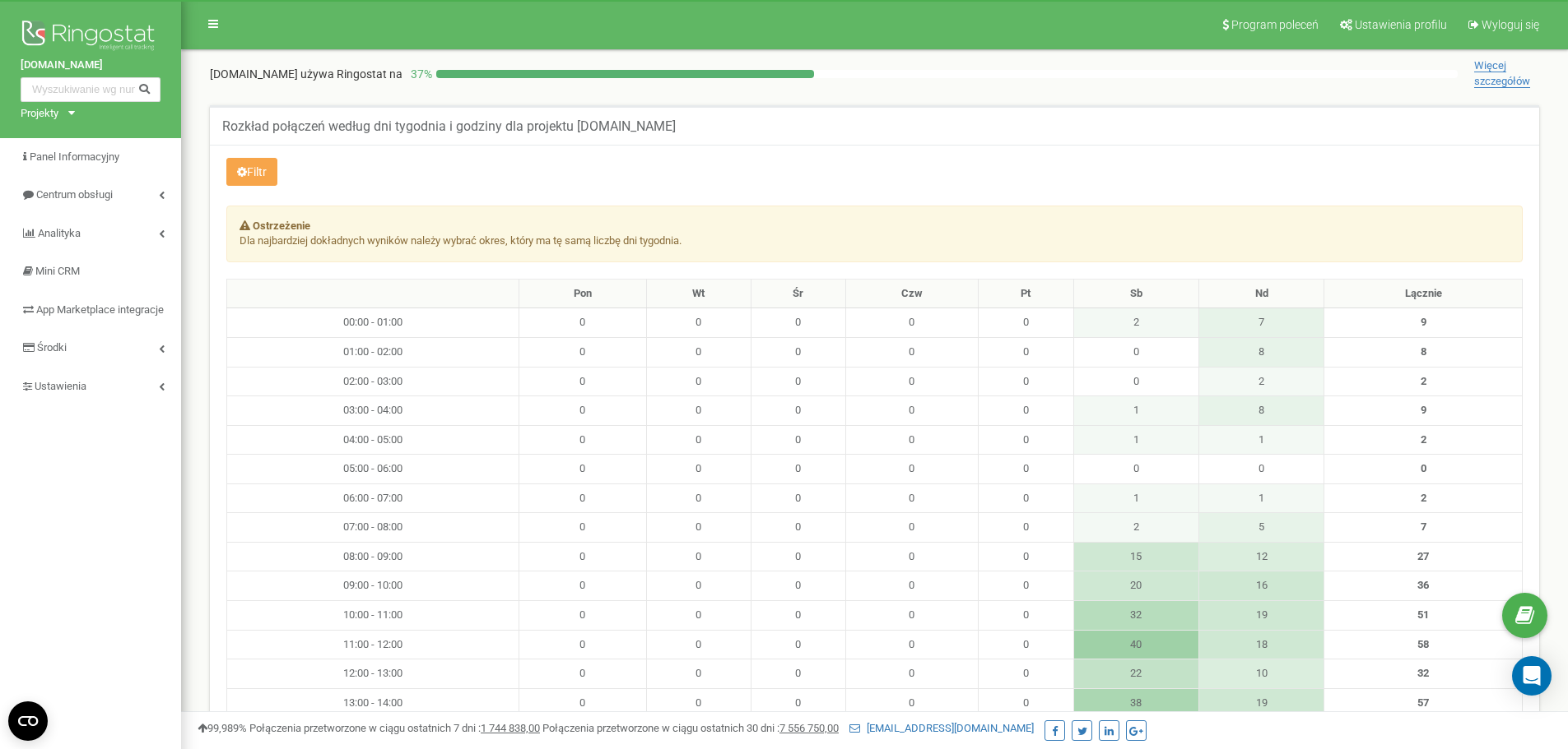
click at [249, 170] on button "Filtr" at bounding box center [252, 172] width 51 height 28
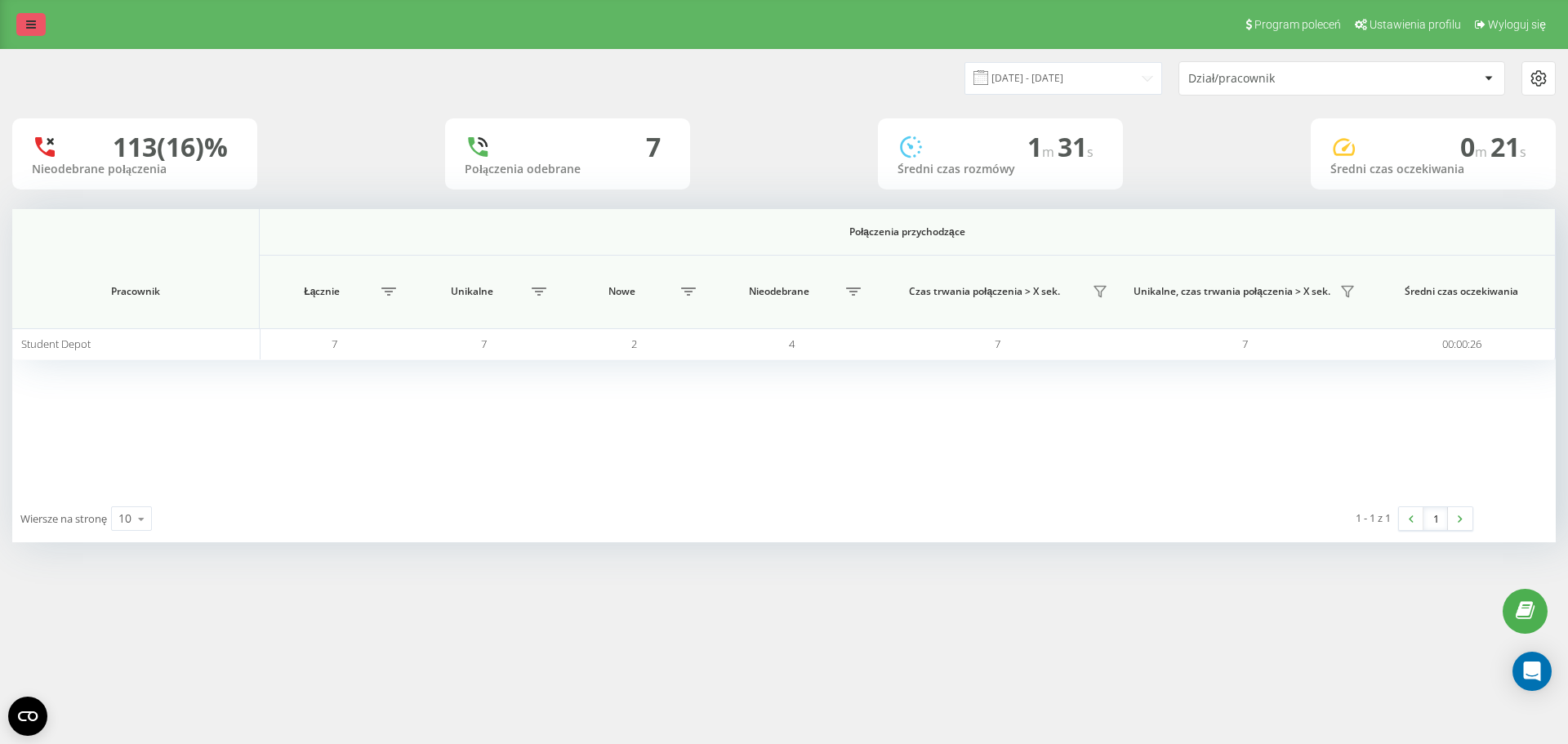
click at [29, 27] on icon at bounding box center [31, 24] width 10 height 12
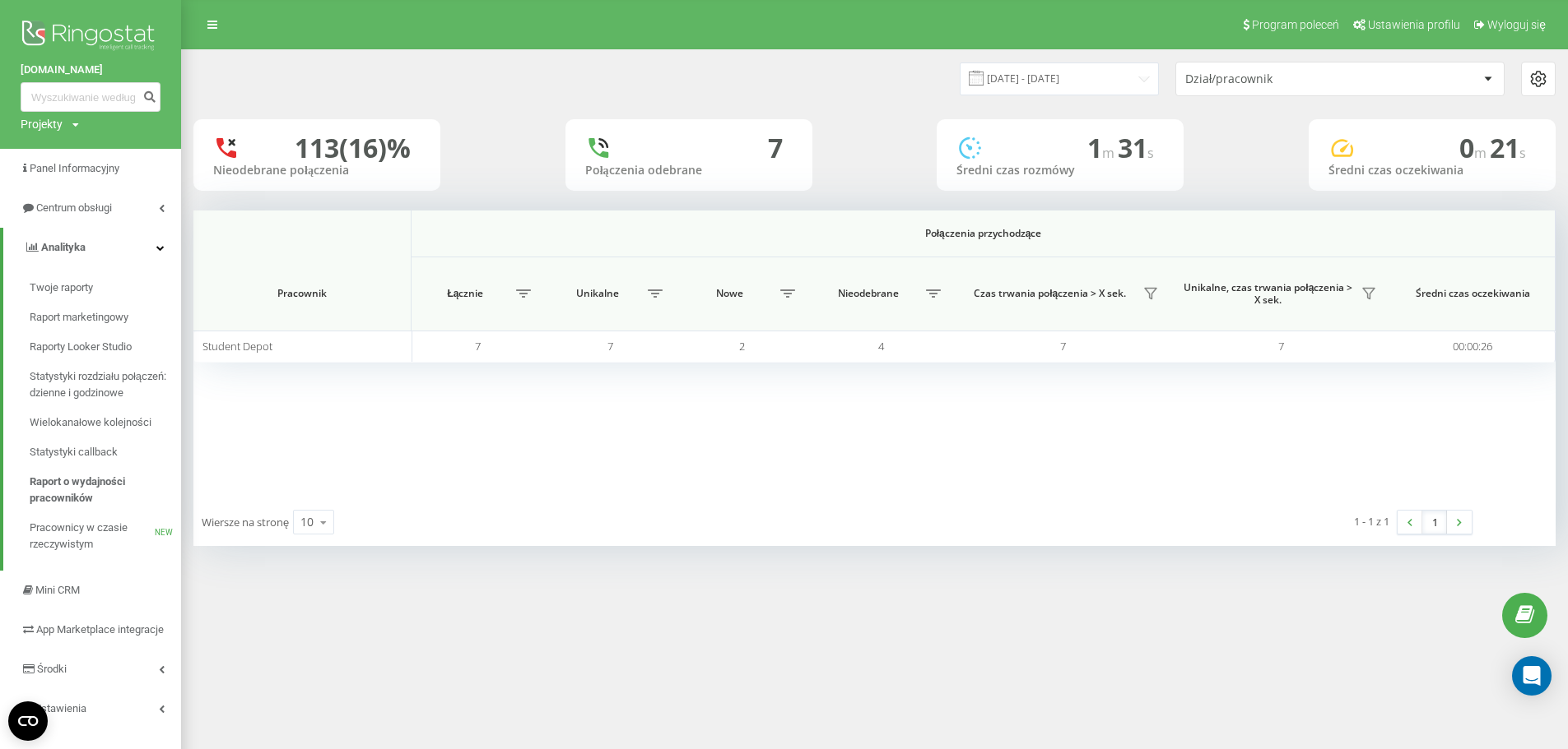
click at [1264, 80] on div "Dział/pracownik" at bounding box center [1283, 79] width 197 height 14
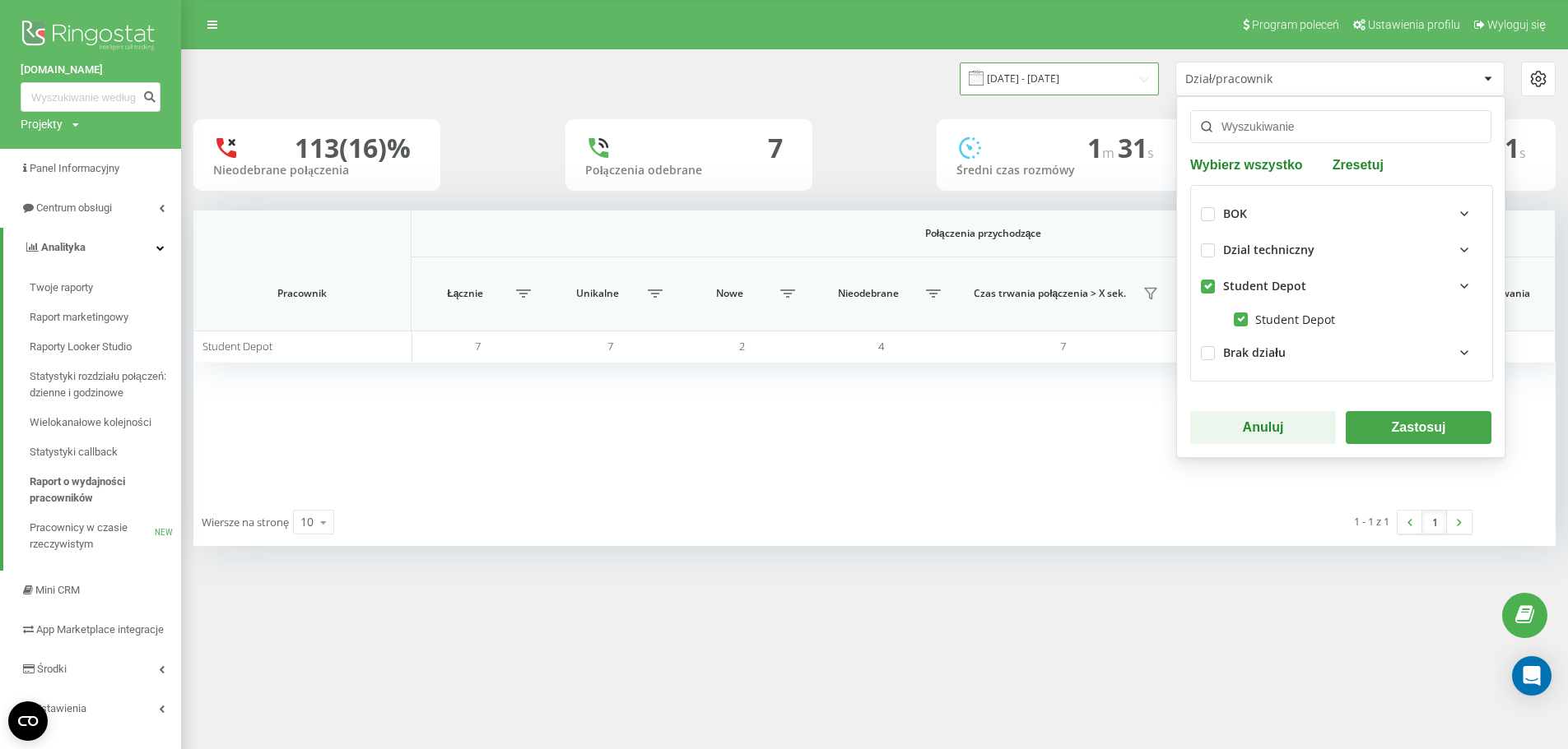
click at [1099, 73] on input "[DATE] - [DATE]" at bounding box center [1059, 79] width 199 height 32
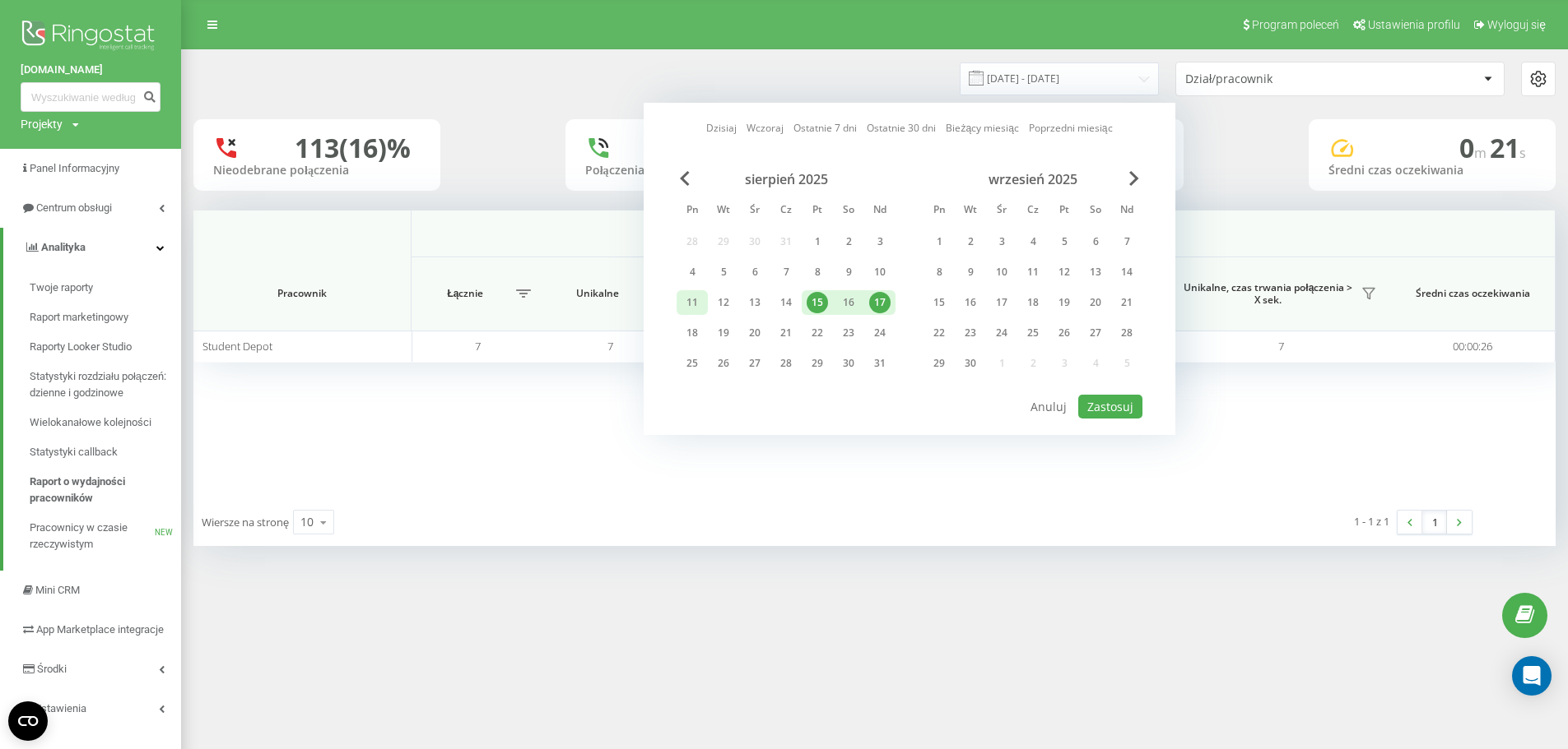
click at [698, 301] on div "11" at bounding box center [692, 302] width 21 height 21
click at [878, 299] on div "17" at bounding box center [880, 302] width 21 height 21
click at [1114, 401] on button "Zastosuj" at bounding box center [1110, 407] width 64 height 24
type input "[DATE] - [DATE]"
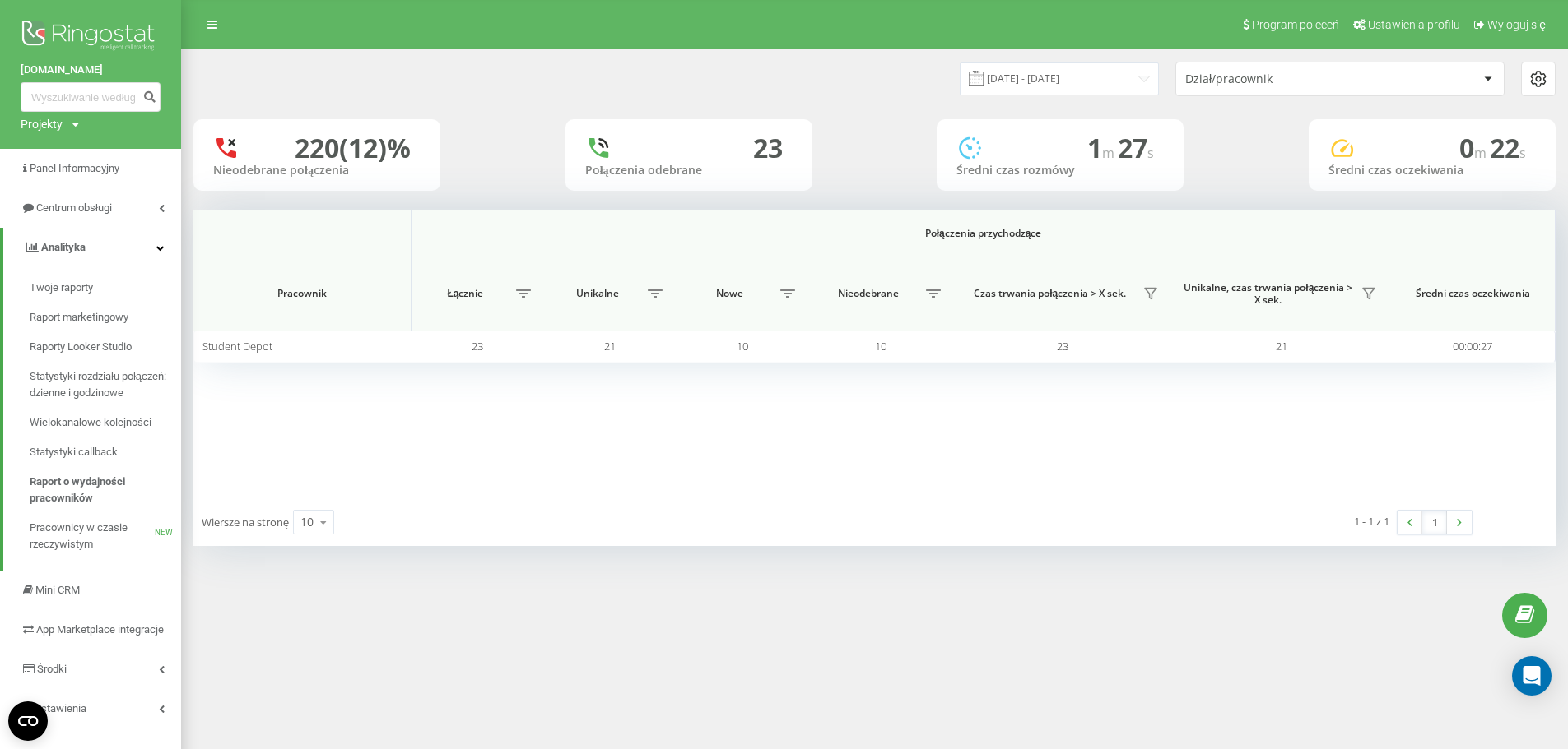
click at [1288, 93] on div "Dział/pracownik" at bounding box center [1340, 79] width 327 height 33
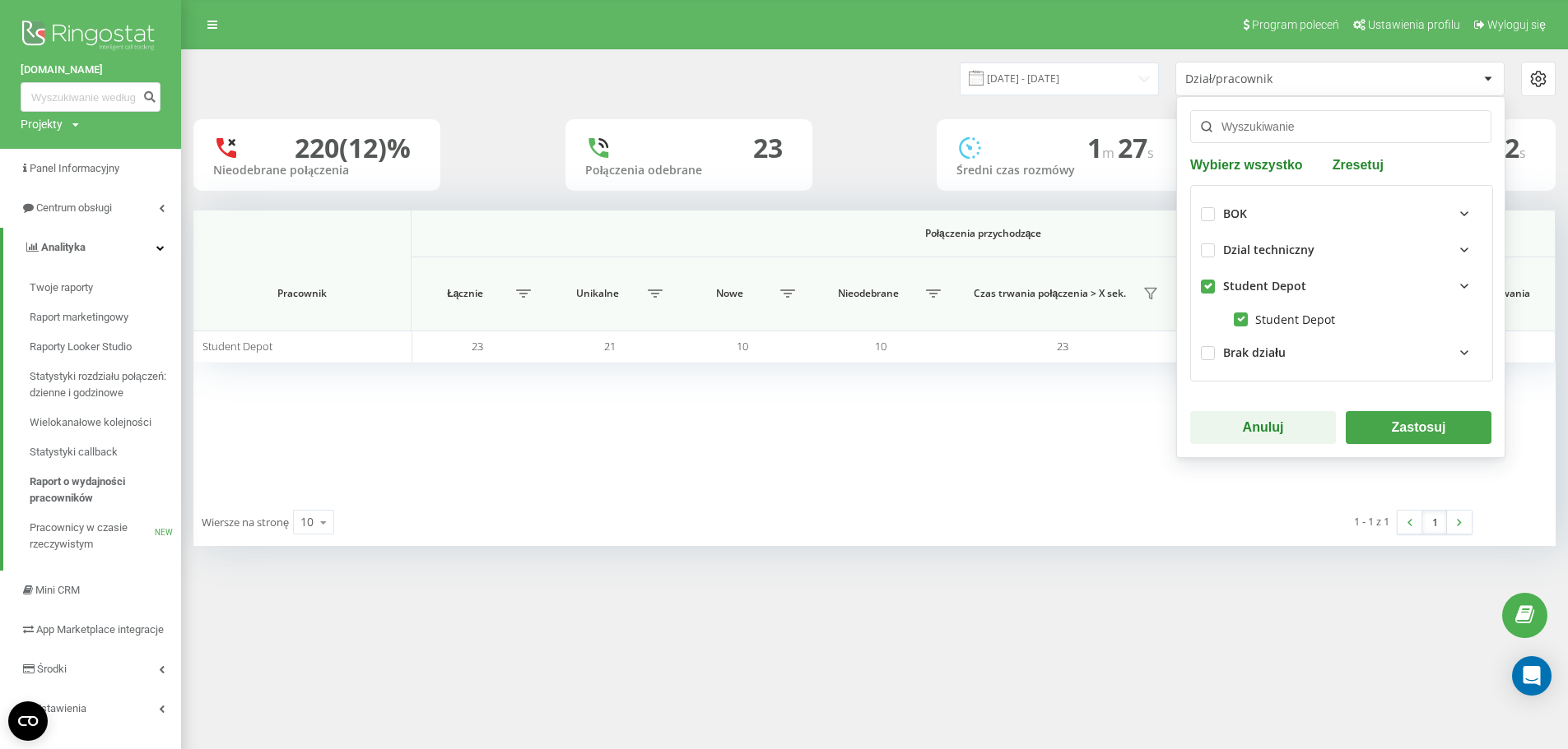
click at [1207, 221] on div "BOK" at bounding box center [1341, 214] width 282 height 36
click at [1209, 207] on label at bounding box center [1208, 207] width 14 height 0
checkbox input "true"
click at [1206, 280] on label at bounding box center [1208, 280] width 14 height 0
checkbox input "false"
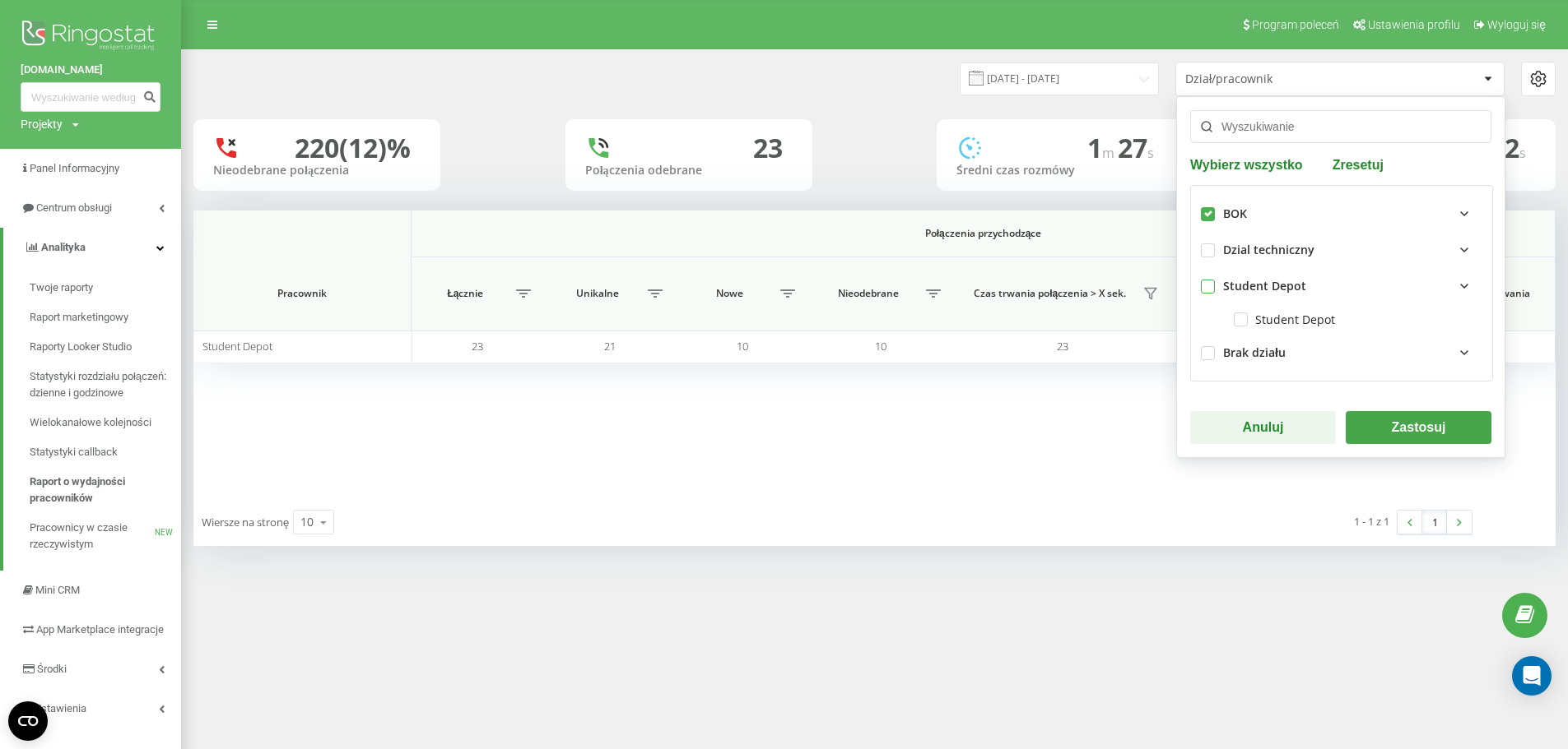
checkbox input "false"
click at [1438, 426] on button "Zastosuj" at bounding box center [1418, 428] width 145 height 33
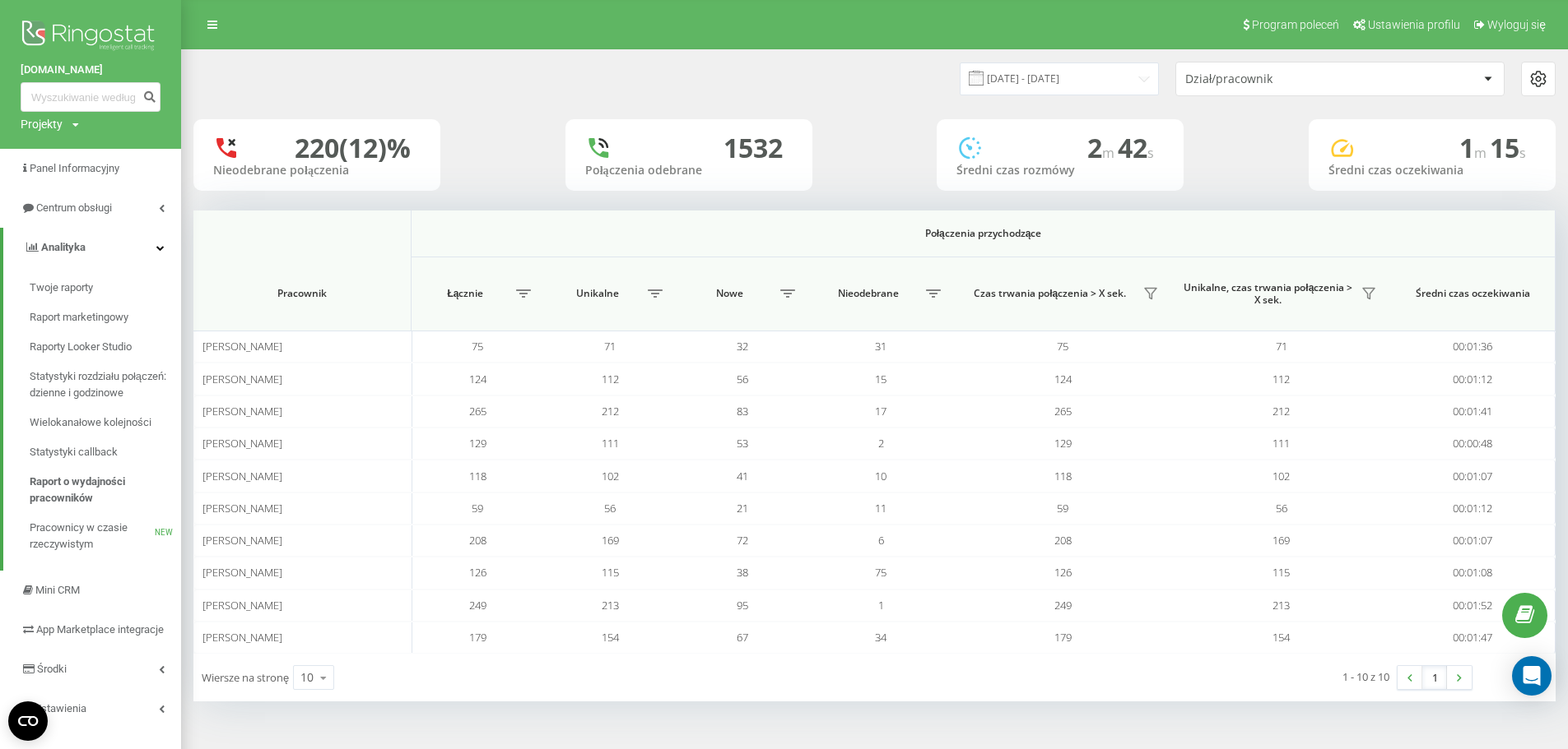
click at [220, 20] on link at bounding box center [212, 25] width 30 height 23
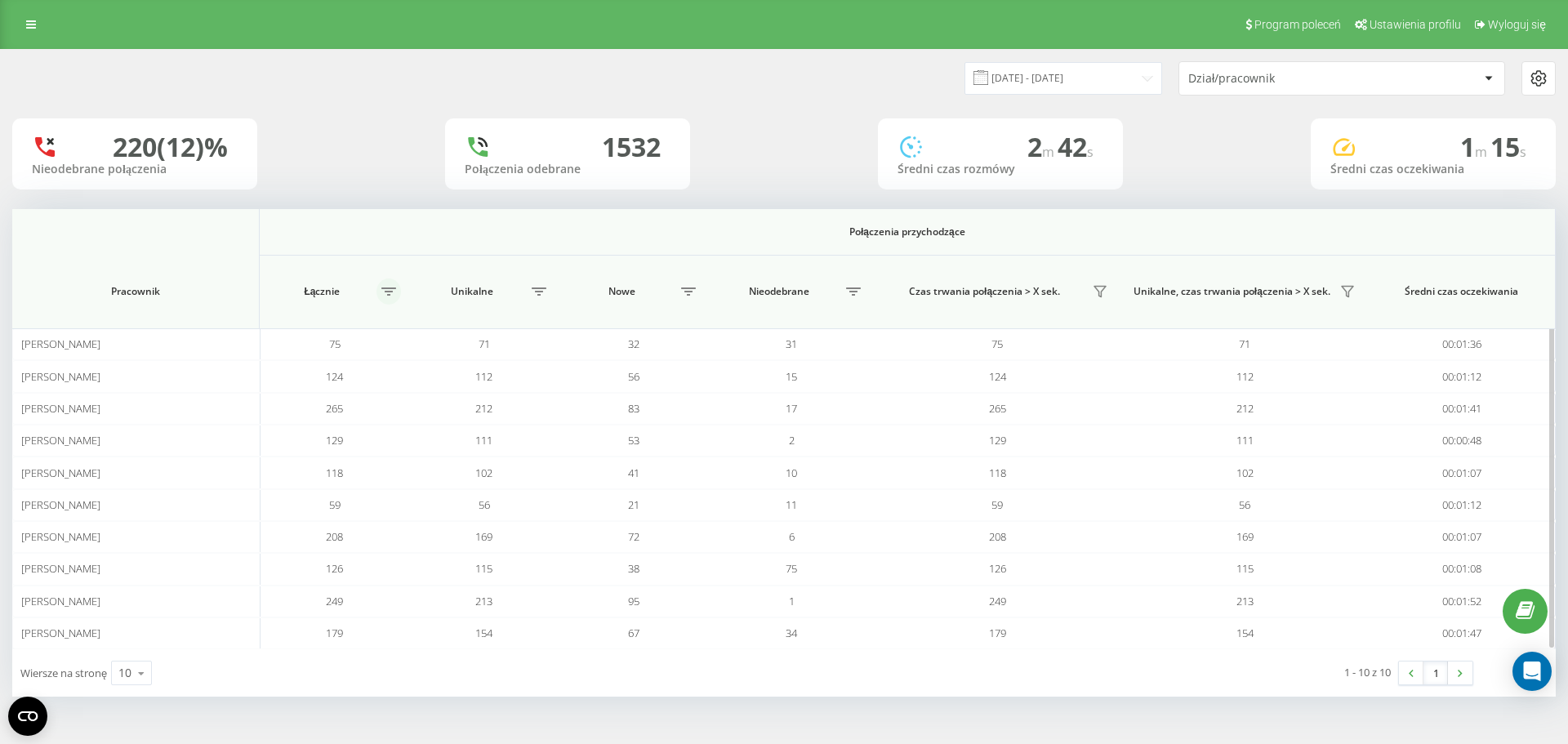
click at [384, 293] on icon at bounding box center [389, 292] width 15 height 8
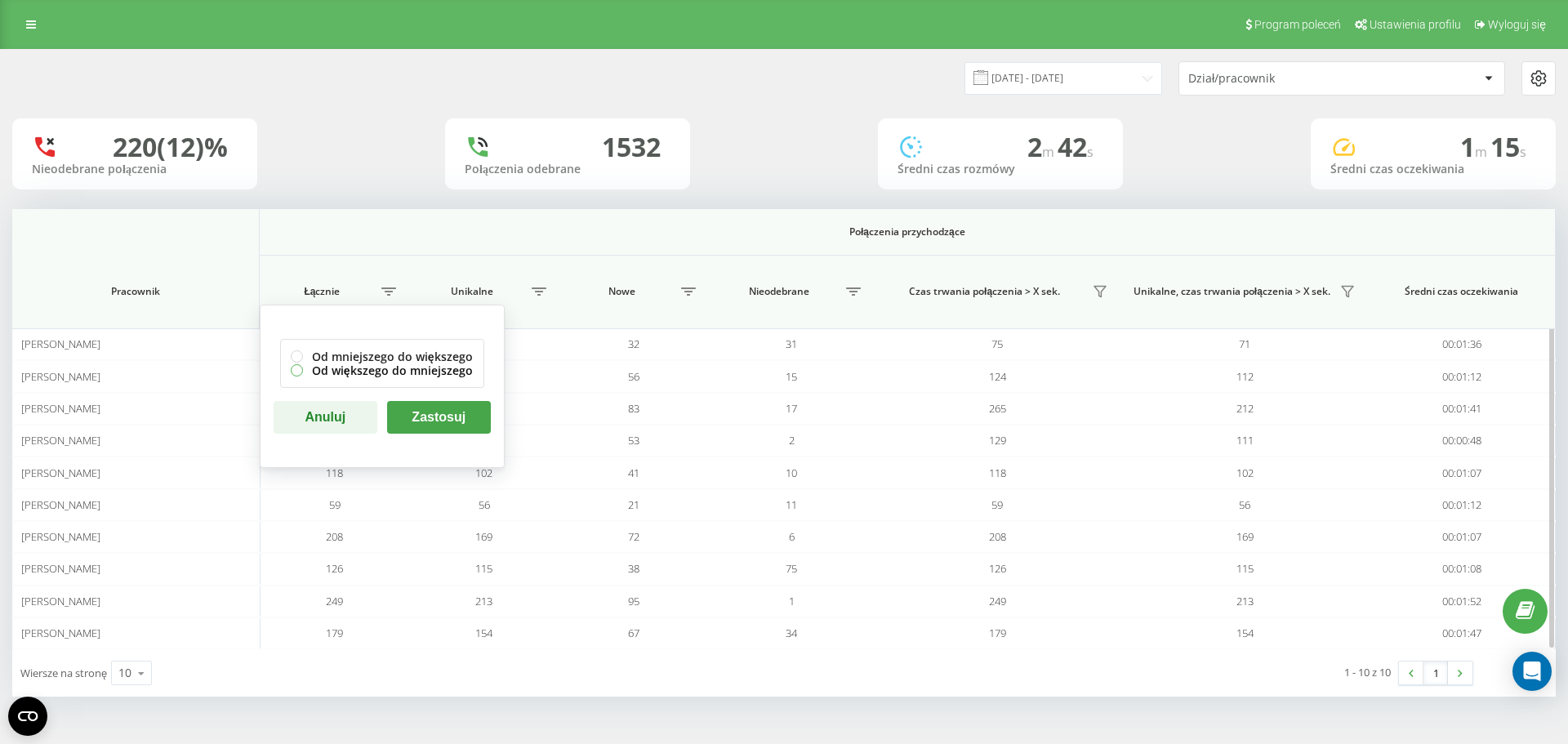
click at [386, 375] on label "Od większego do mniejszego" at bounding box center [382, 370] width 183 height 14
radio input "true"
click at [450, 428] on button "Zastosuj" at bounding box center [439, 417] width 104 height 33
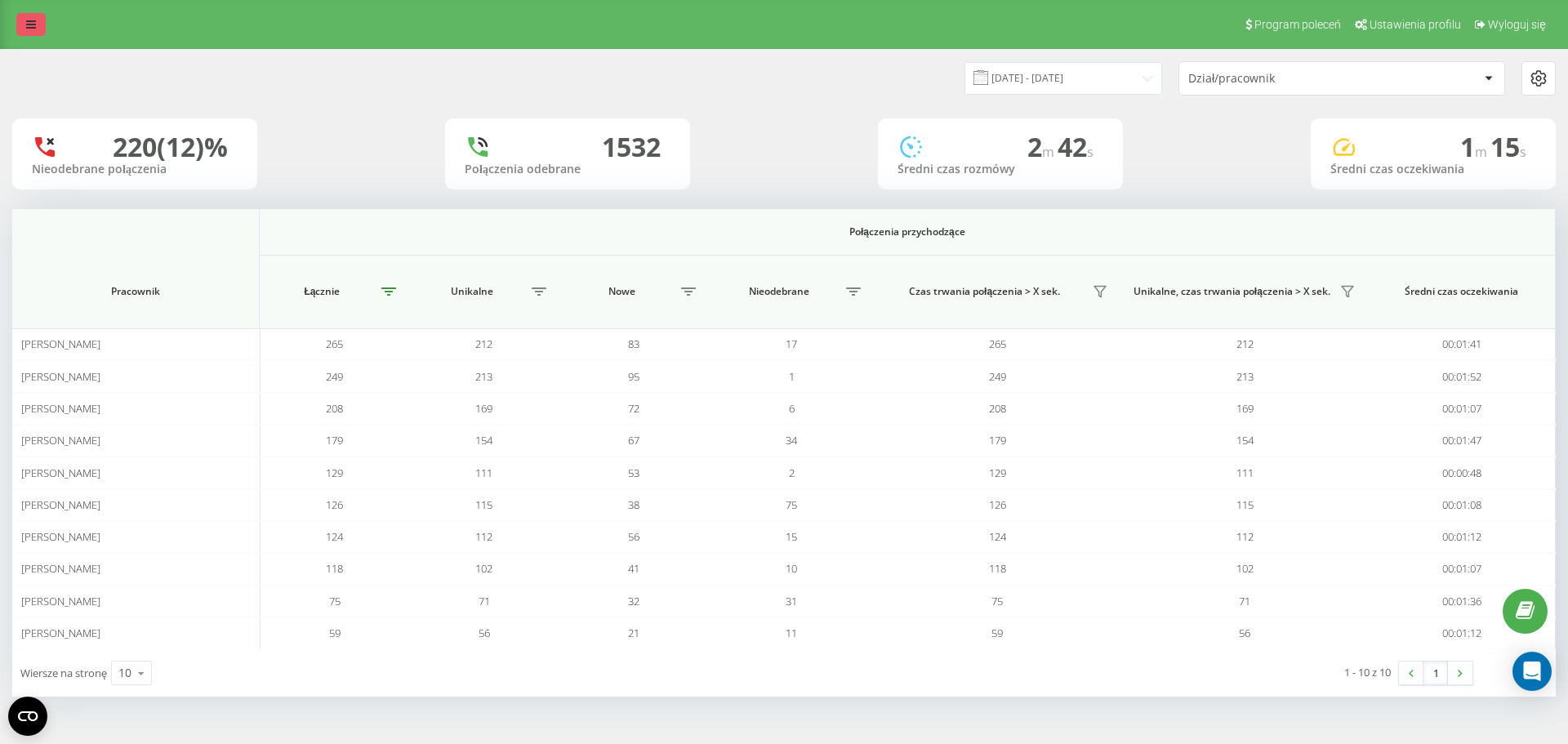
click at [25, 15] on link at bounding box center [30, 24] width 29 height 23
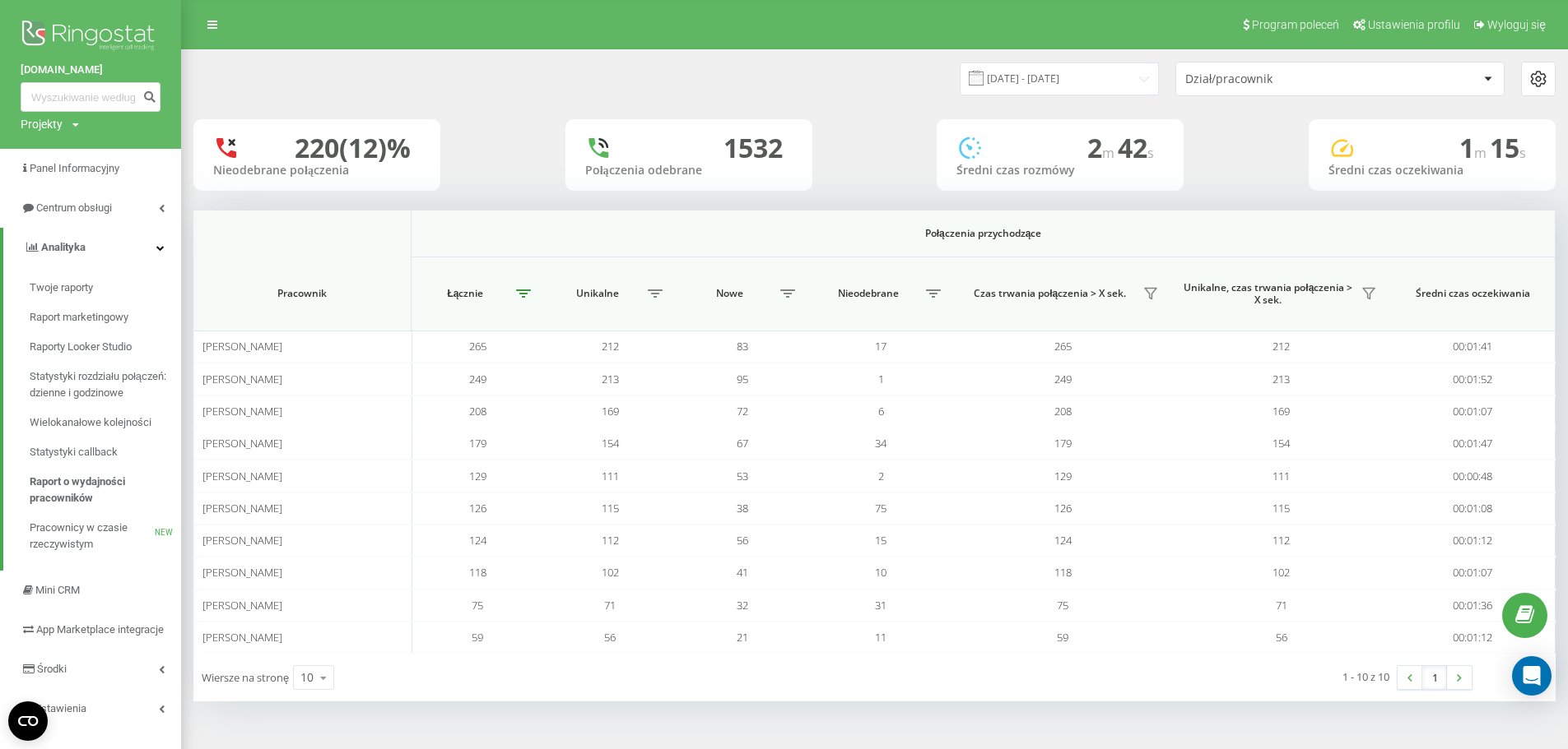
click at [373, 44] on div "Program poleceń Ustawienia profilu Wyloguj się" at bounding box center [784, 25] width 1568 height 49
